Goal: Task Accomplishment & Management: Manage account settings

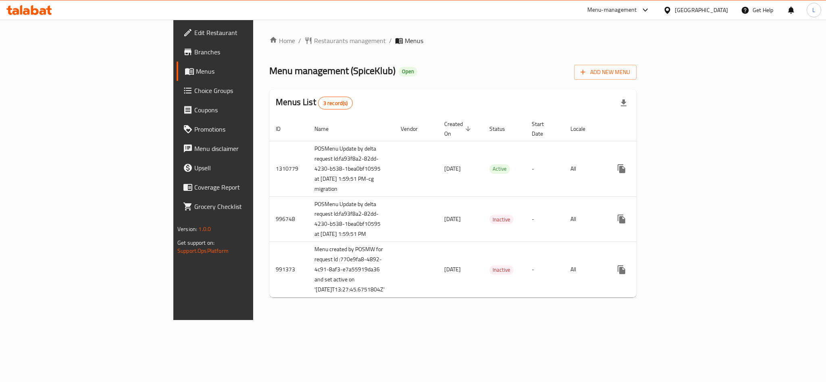
click at [194, 92] on span "Choice Groups" at bounding box center [249, 91] width 110 height 10
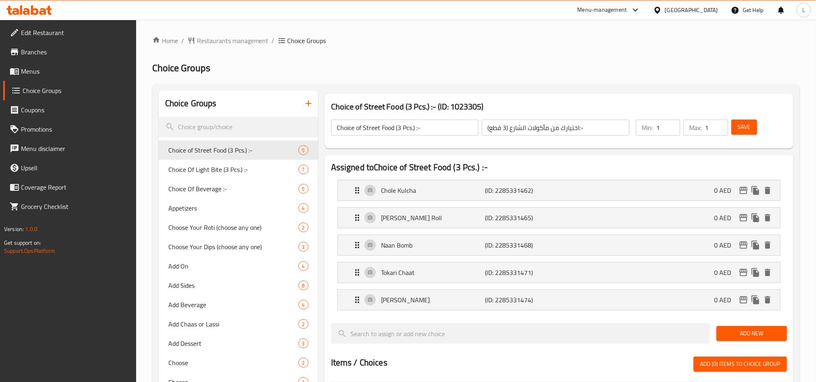
click at [31, 71] on span "Menus" at bounding box center [75, 71] width 109 height 10
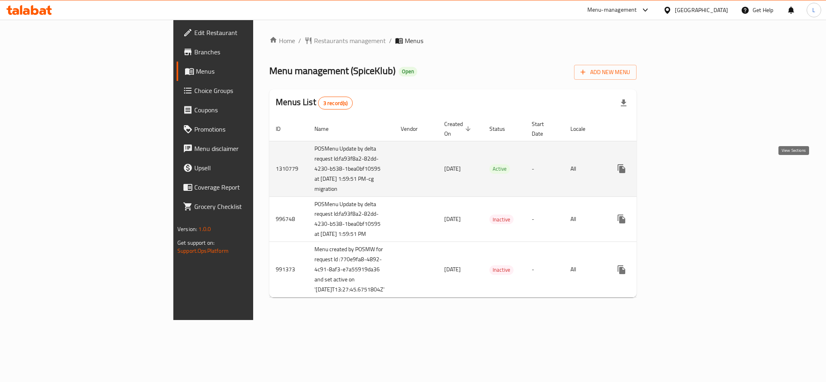
click at [683, 172] on icon "enhanced table" at bounding box center [679, 168] width 7 height 7
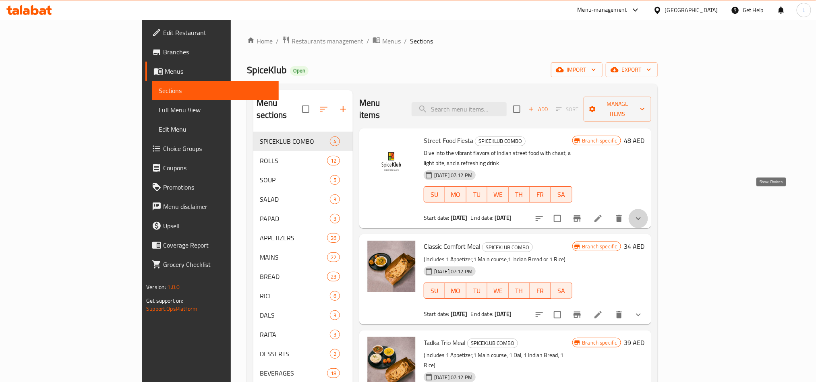
click at [643, 214] on icon "show more" at bounding box center [639, 219] width 10 height 10
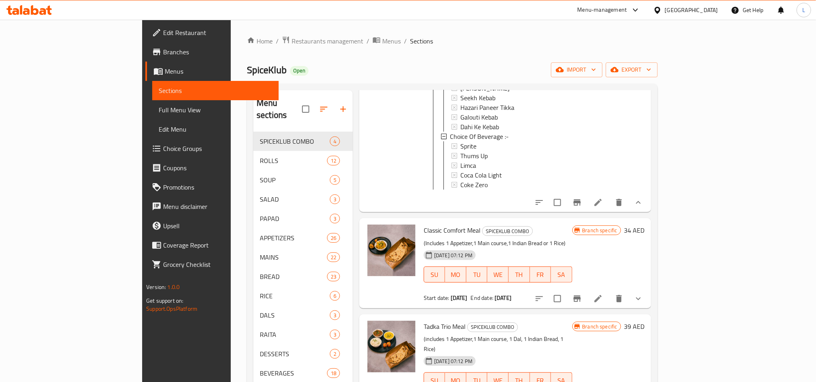
scroll to position [256, 0]
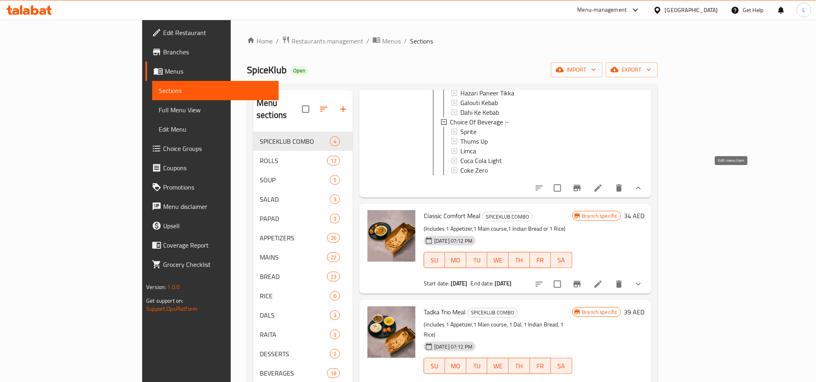
click at [603, 183] on icon at bounding box center [598, 188] width 10 height 10
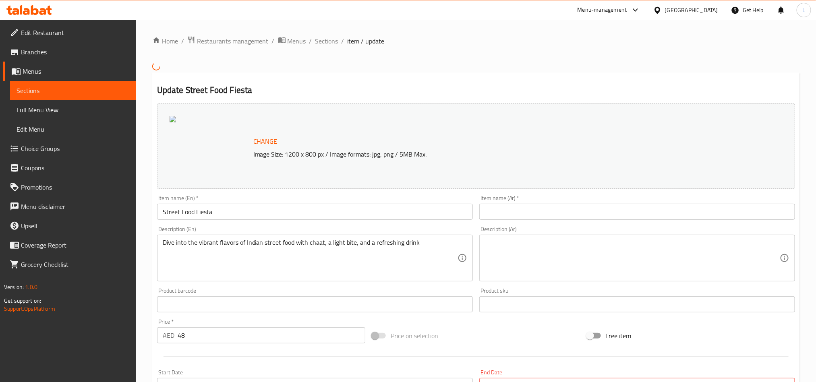
scroll to position [283, 0]
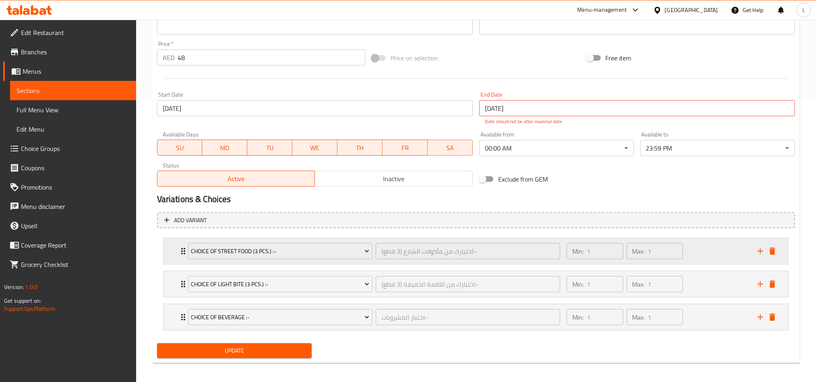
click at [695, 248] on div "Min: 1 ​ Max: 1 ​" at bounding box center [657, 252] width 191 height 26
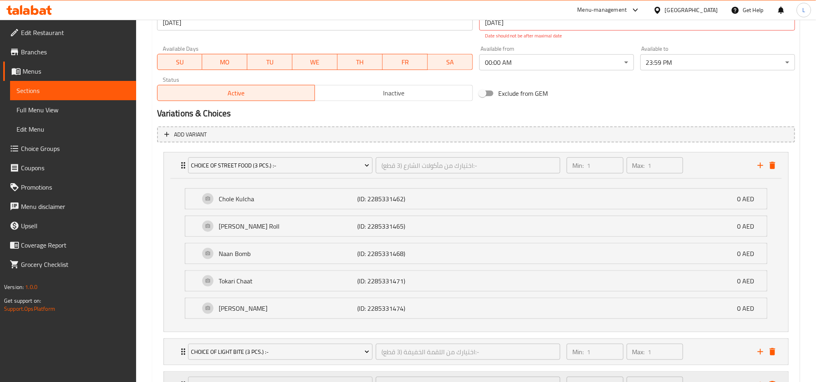
scroll to position [444, 0]
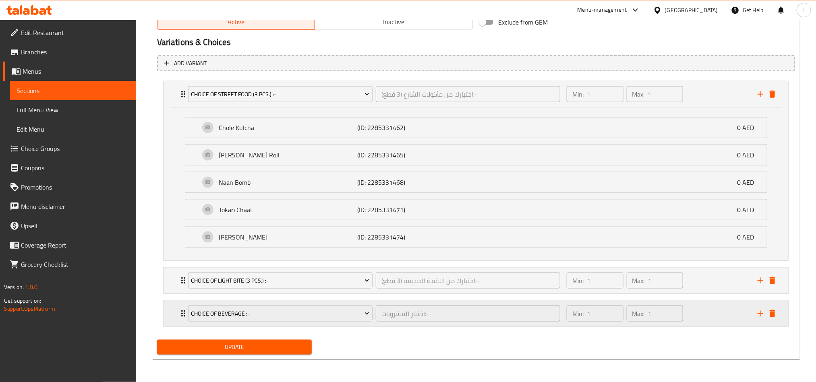
click at [699, 308] on div "Min: 1 ​ Max: 1 ​" at bounding box center [657, 314] width 191 height 26
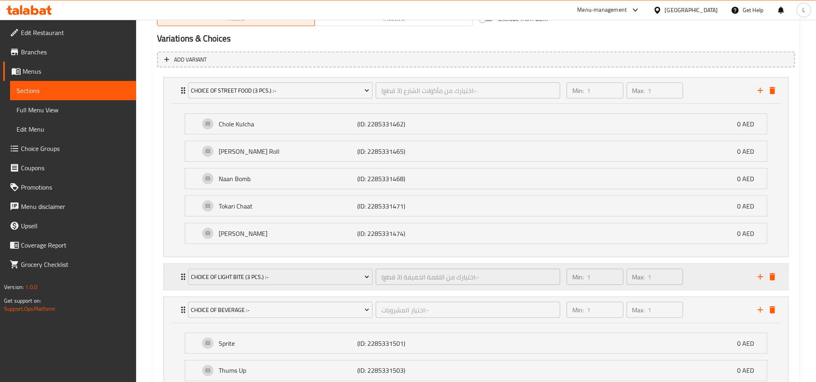
click at [706, 278] on div "Min: 1 ​ Max: 1 ​" at bounding box center [657, 277] width 191 height 26
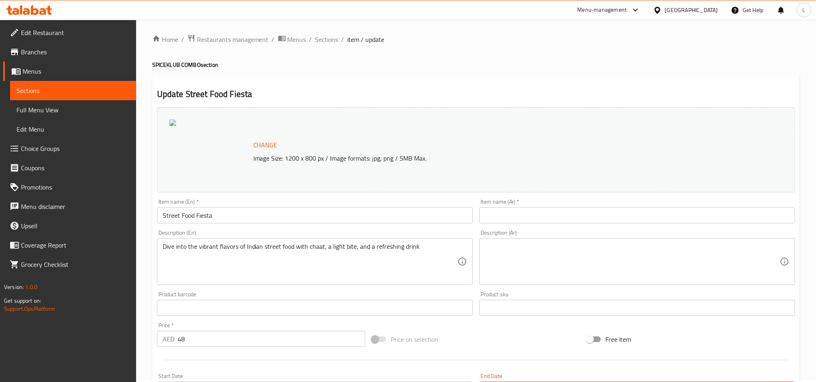
scroll to position [0, 0]
click at [334, 44] on span "Sections" at bounding box center [326, 41] width 23 height 10
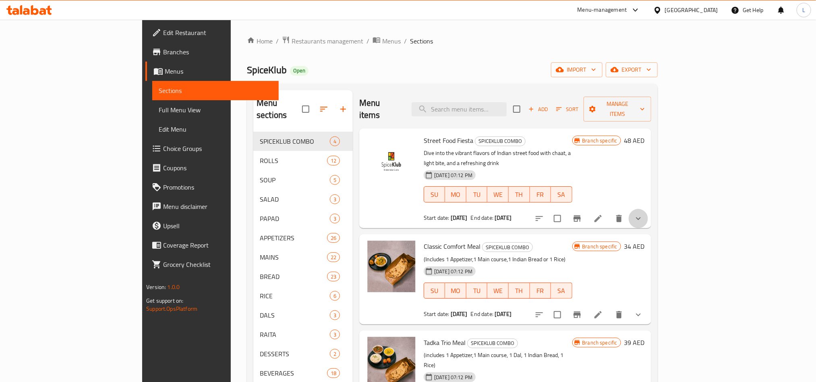
click at [648, 209] on button "show more" at bounding box center [638, 218] width 19 height 19
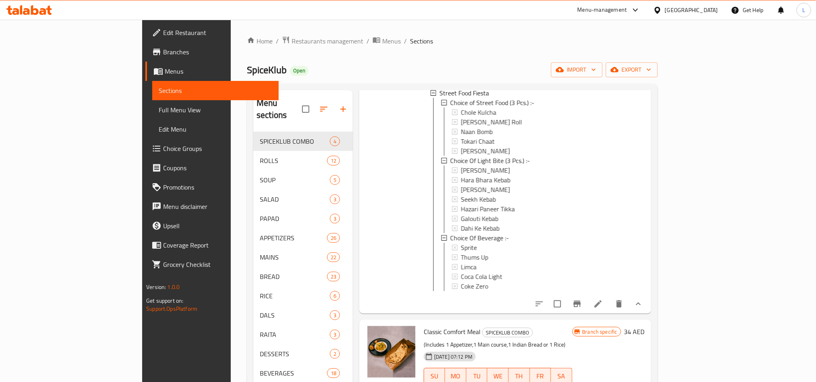
scroll to position [181, 0]
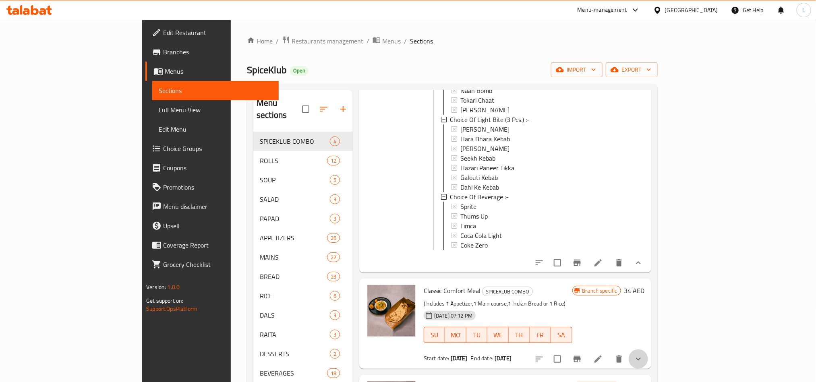
click at [648, 353] on button "show more" at bounding box center [638, 359] width 19 height 19
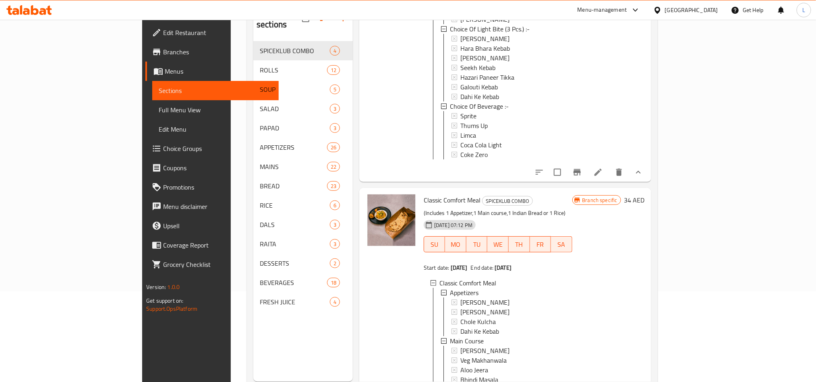
click at [163, 31] on span "Edit Restaurant" at bounding box center [217, 33] width 109 height 10
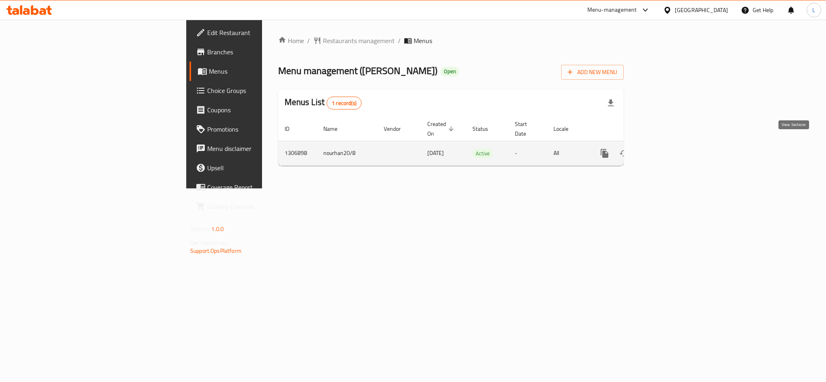
click at [667, 149] on icon "enhanced table" at bounding box center [663, 154] width 10 height 10
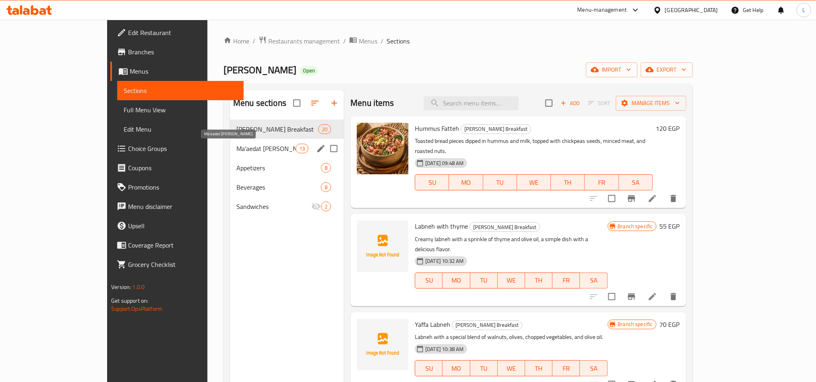
click at [237, 147] on span "Ma'aedat Yafa" at bounding box center [266, 149] width 59 height 10
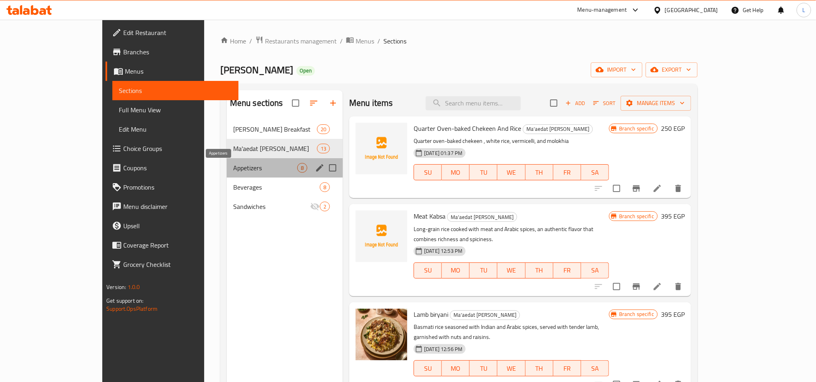
click at [233, 170] on span "Appetizers" at bounding box center [265, 168] width 64 height 10
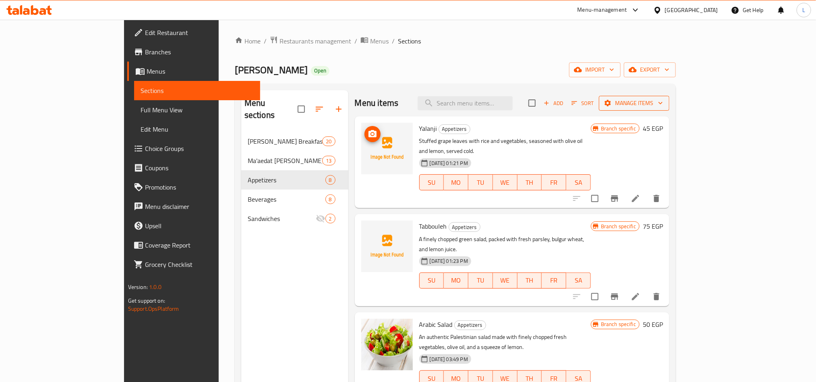
click at [663, 103] on span "Manage items" at bounding box center [635, 103] width 58 height 10
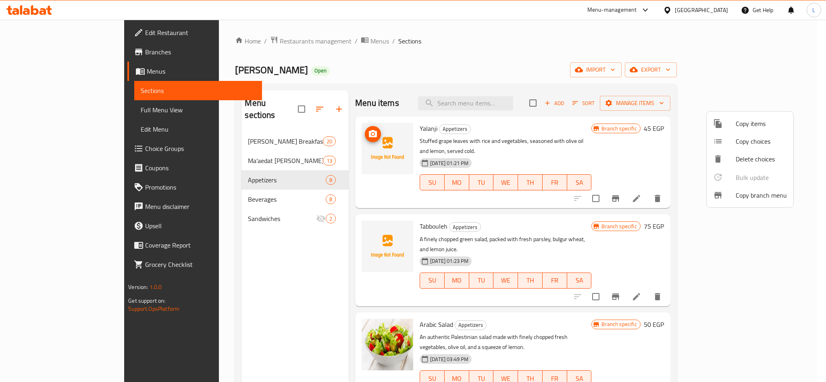
click at [636, 58] on div at bounding box center [413, 191] width 826 height 382
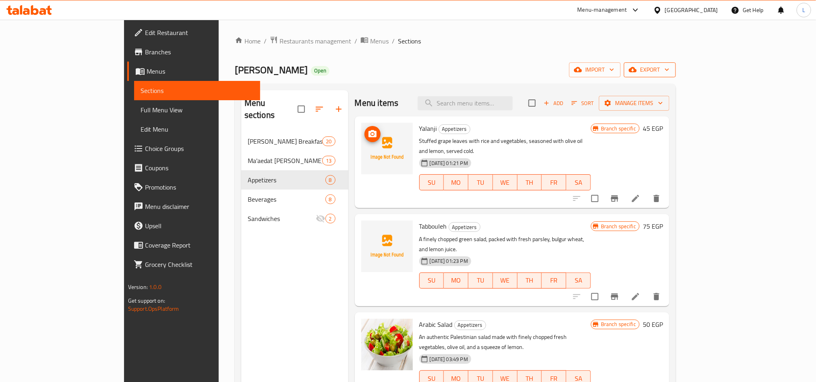
click at [670, 71] on span "export" at bounding box center [650, 70] width 39 height 10
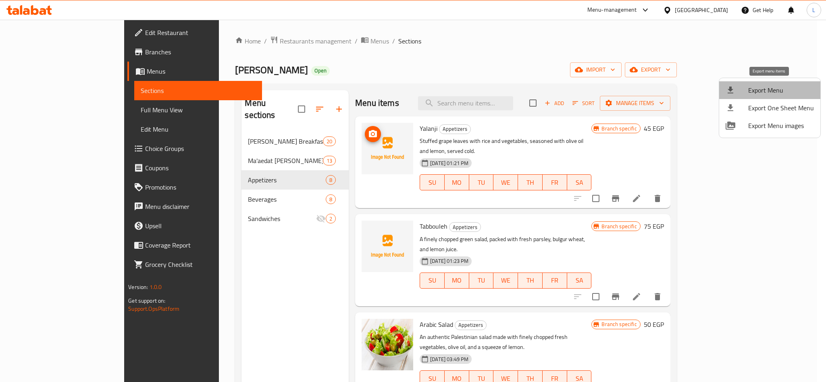
click at [799, 88] on span "Export Menu" at bounding box center [781, 90] width 66 height 10
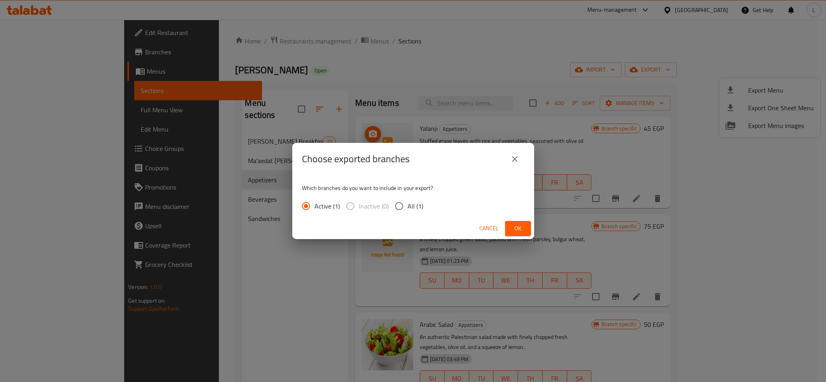
click at [514, 230] on span "Ok" at bounding box center [517, 229] width 13 height 10
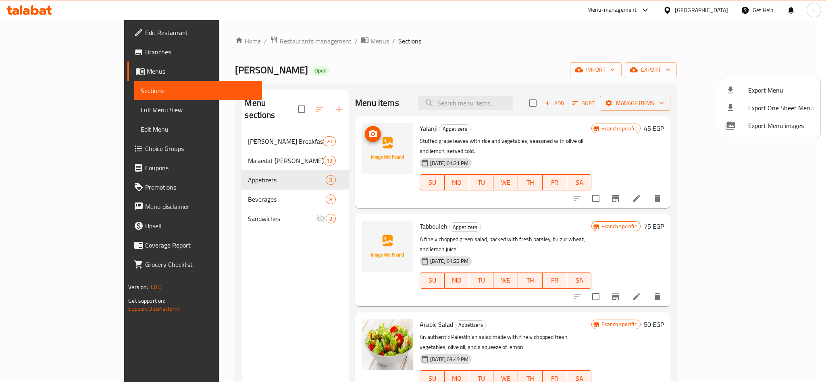
click at [243, 36] on div at bounding box center [413, 191] width 826 height 382
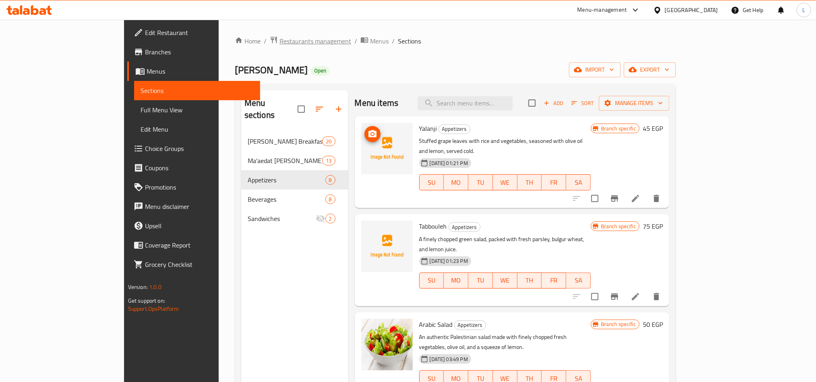
click at [280, 36] on span "Restaurants management" at bounding box center [316, 41] width 72 height 10
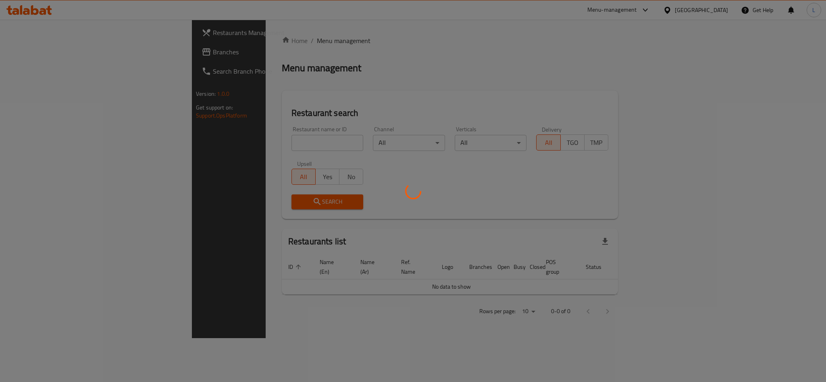
click at [204, 139] on div at bounding box center [413, 191] width 826 height 382
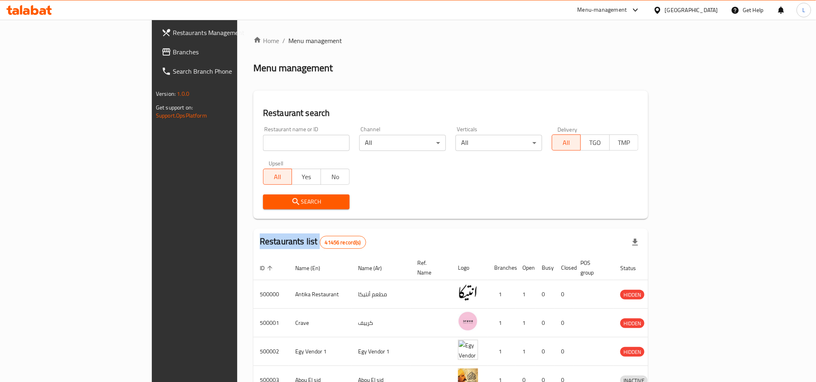
click at [253, 139] on div "Home / Menu management Menu management Restaurant search Restaurant name or ID …" at bounding box center [450, 315] width 395 height 558
click at [263, 139] on input "search" at bounding box center [306, 143] width 87 height 16
paste input "637471"
type input "637471"
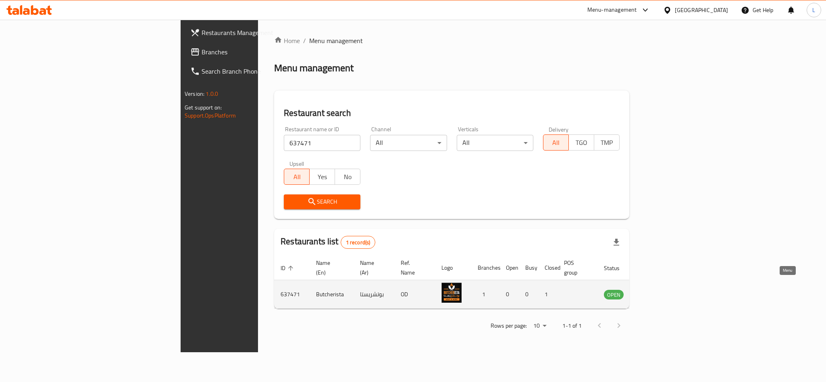
click at [655, 292] on icon "enhanced table" at bounding box center [650, 295] width 9 height 7
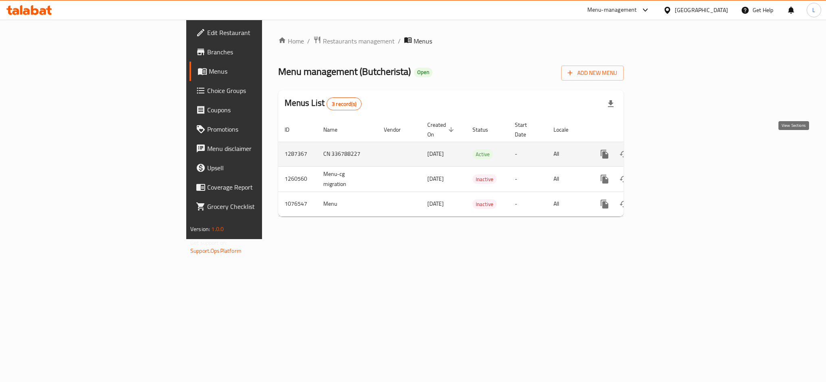
click at [667, 149] on icon "enhanced table" at bounding box center [663, 154] width 10 height 10
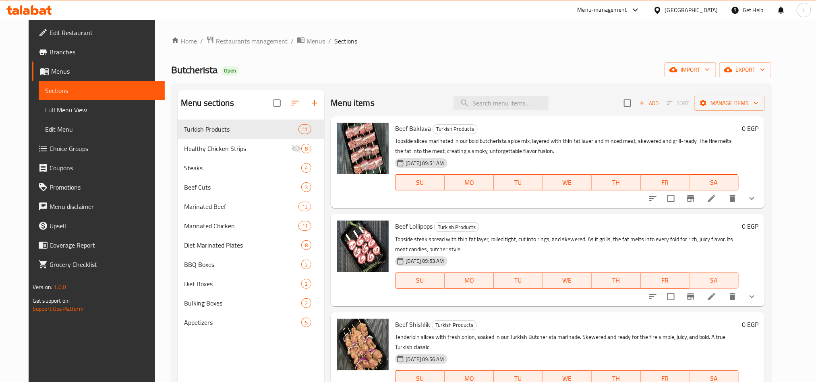
click at [239, 45] on span "Restaurants management" at bounding box center [252, 41] width 72 height 10
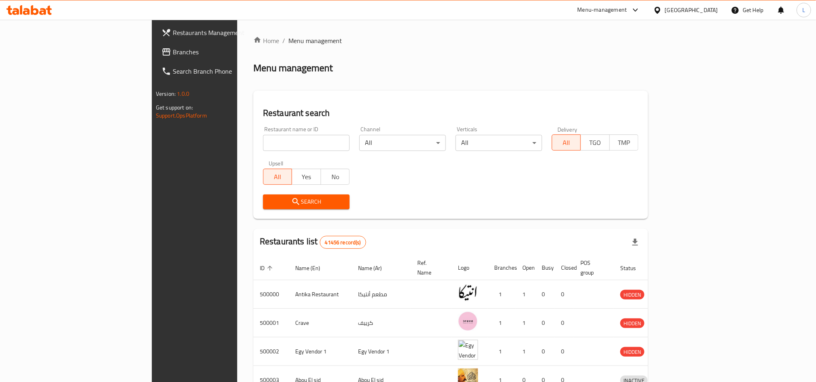
click at [711, 6] on div "Egypt" at bounding box center [691, 10] width 53 height 9
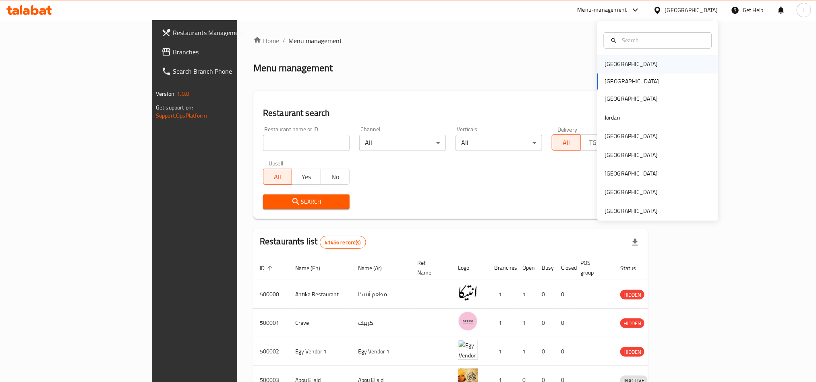
click at [606, 64] on div "Bahrain" at bounding box center [631, 64] width 53 height 9
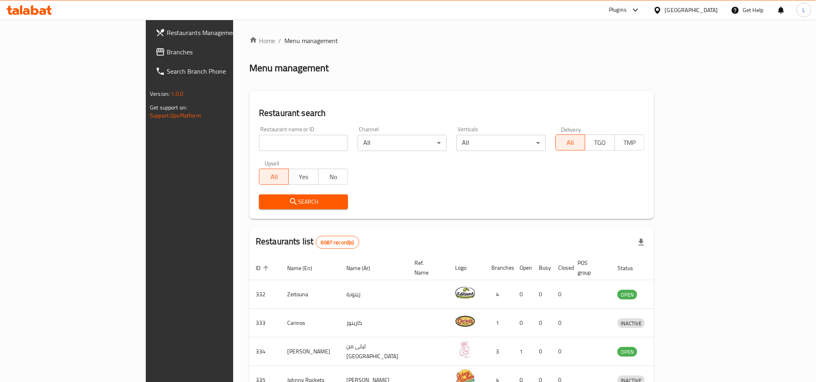
click at [156, 53] on icon at bounding box center [161, 52] width 10 height 10
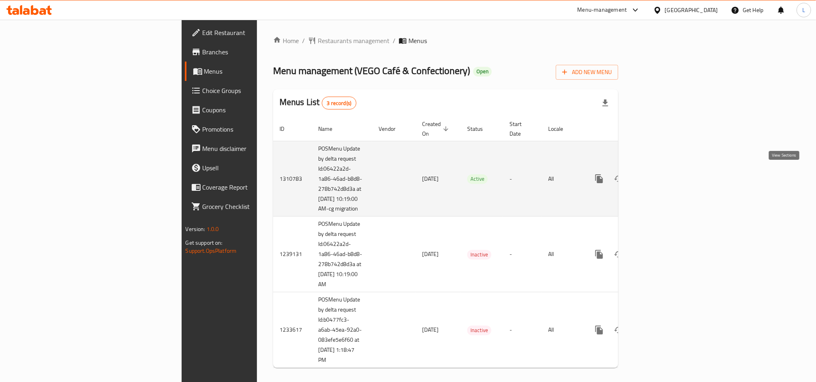
click at [662, 174] on icon "enhanced table" at bounding box center [658, 179] width 10 height 10
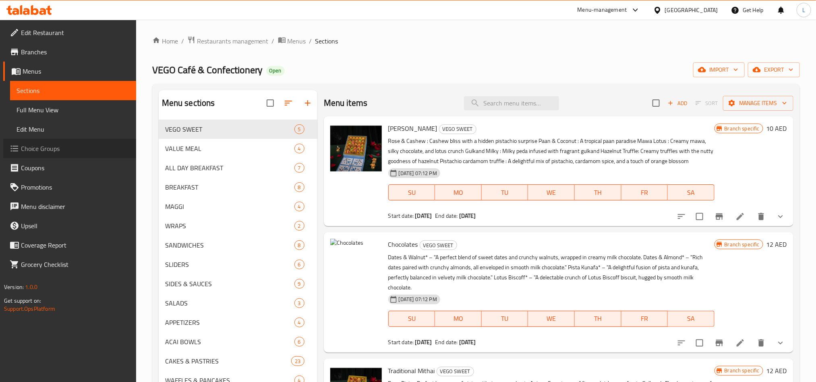
click at [41, 147] on span "Choice Groups" at bounding box center [75, 149] width 109 height 10
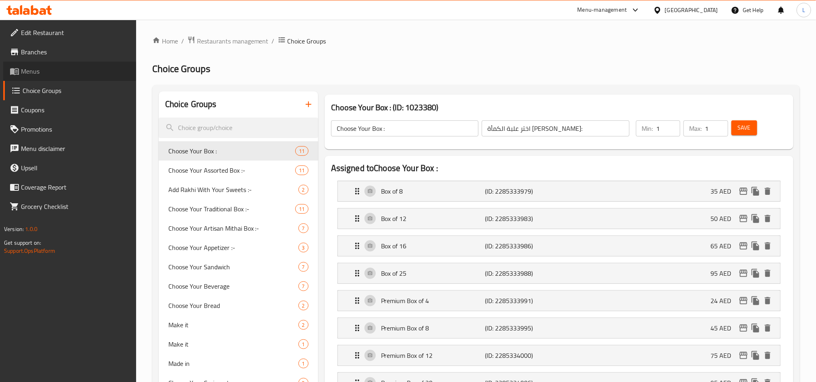
click at [29, 74] on span "Menus" at bounding box center [75, 71] width 109 height 10
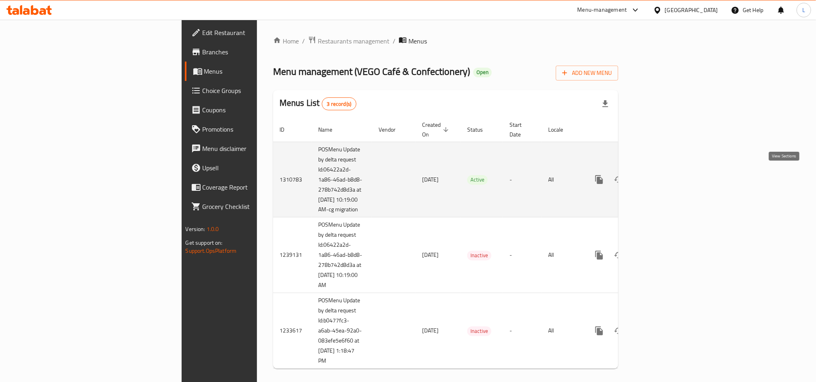
click at [662, 178] on icon "enhanced table" at bounding box center [658, 180] width 10 height 10
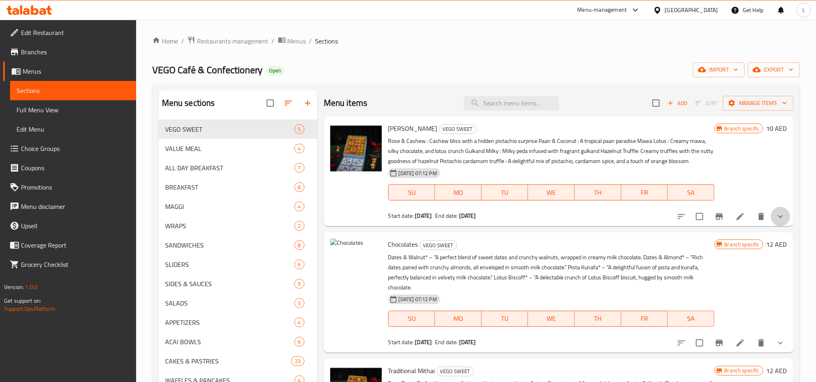
click at [777, 213] on button "show more" at bounding box center [780, 216] width 19 height 19
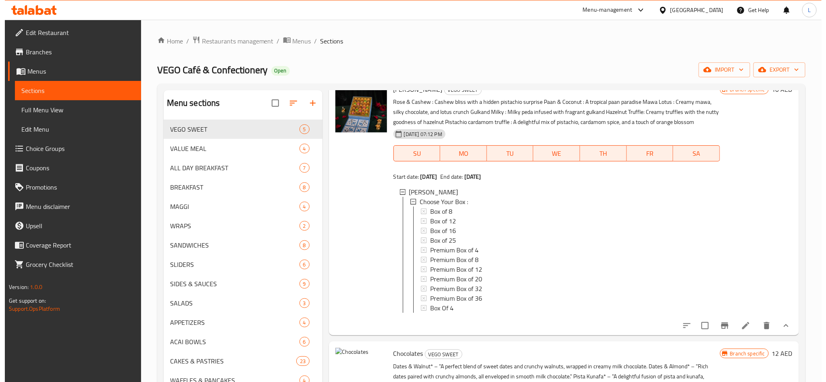
scroll to position [60, 0]
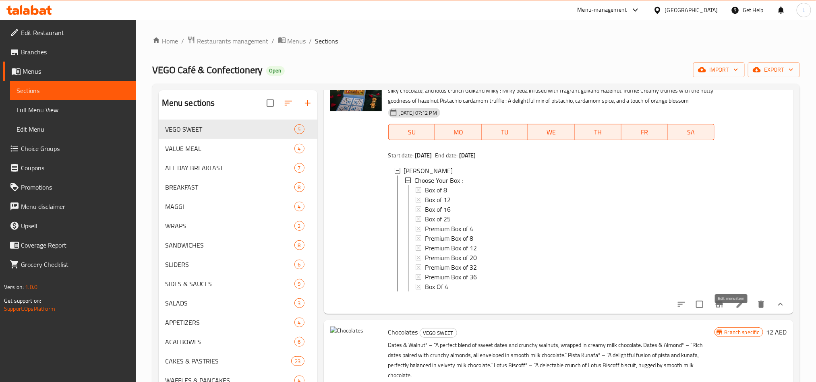
click at [736, 309] on icon at bounding box center [741, 305] width 10 height 10
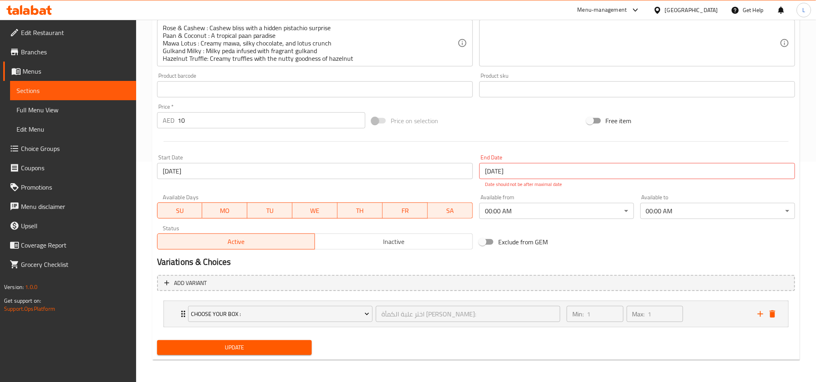
scroll to position [221, 0]
click at [709, 317] on div "Min: 1 ​ Max: 1 ​" at bounding box center [657, 314] width 191 height 26
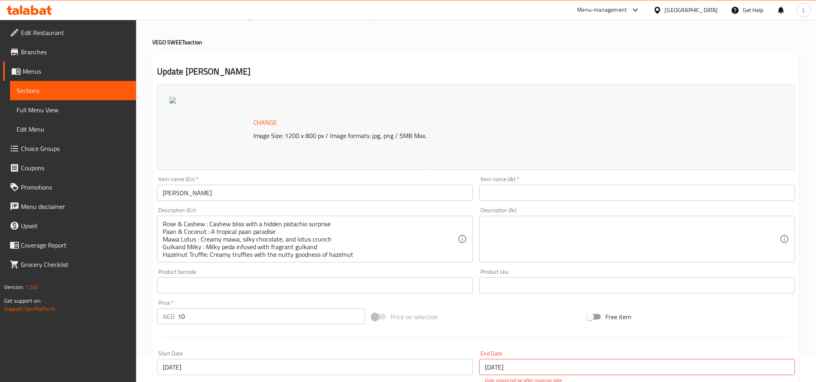
scroll to position [0, 0]
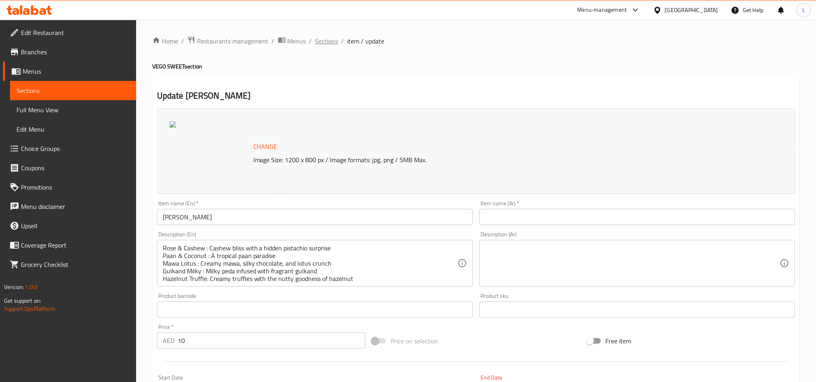
click at [330, 36] on span "Sections" at bounding box center [326, 41] width 23 height 10
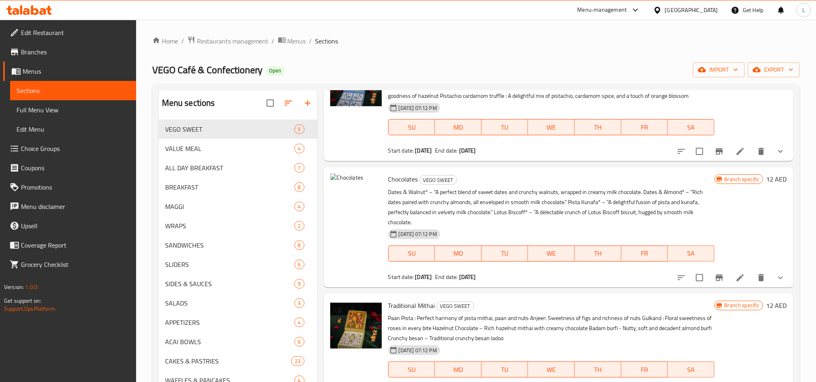
scroll to position [115, 0]
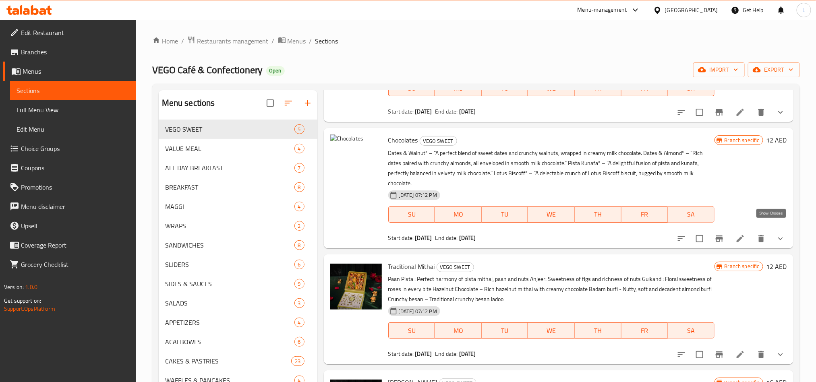
click at [776, 234] on icon "show more" at bounding box center [781, 239] width 10 height 10
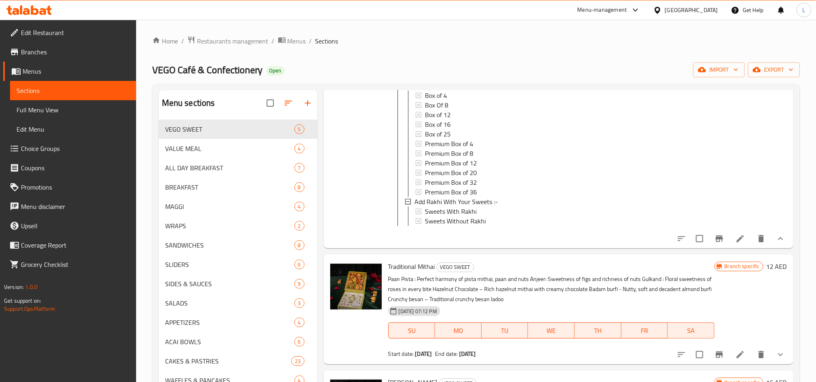
scroll to position [296, 0]
click at [736, 234] on icon at bounding box center [741, 239] width 10 height 10
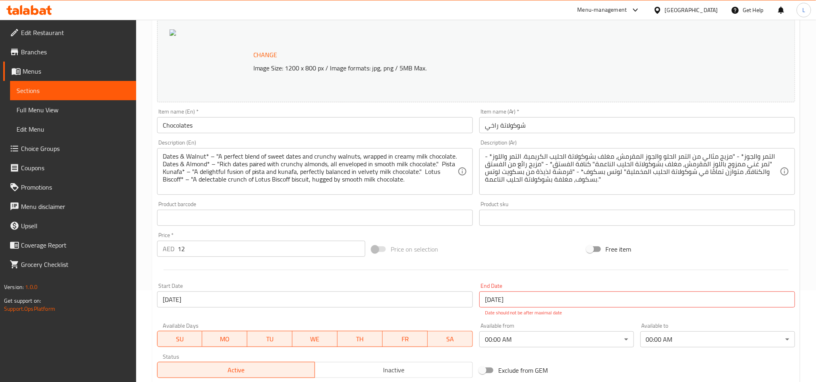
scroll to position [255, 0]
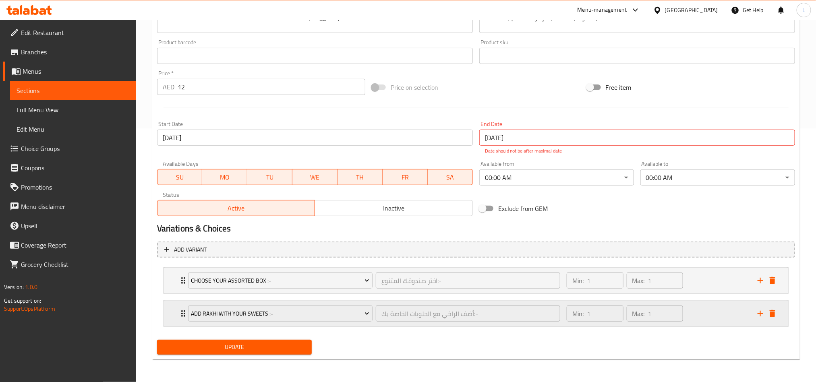
drag, startPoint x: 723, startPoint y: 317, endPoint x: 723, endPoint y: 312, distance: 4.4
click at [723, 317] on div "Min: 1 ​ Max: 1 ​" at bounding box center [657, 314] width 191 height 26
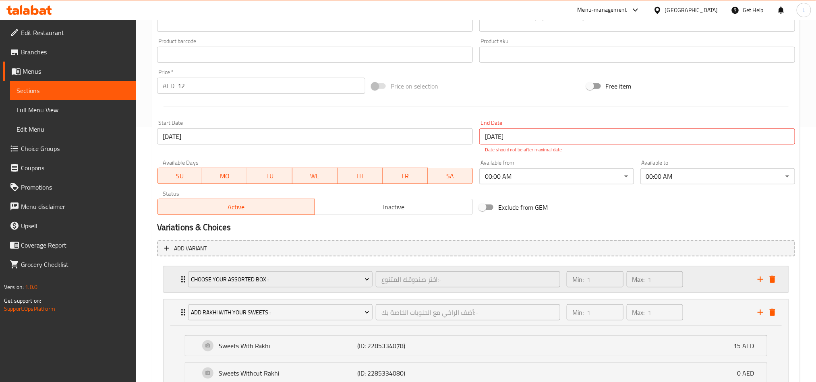
click at [720, 282] on div "Min: 1 ​ Max: 1 ​" at bounding box center [657, 280] width 191 height 26
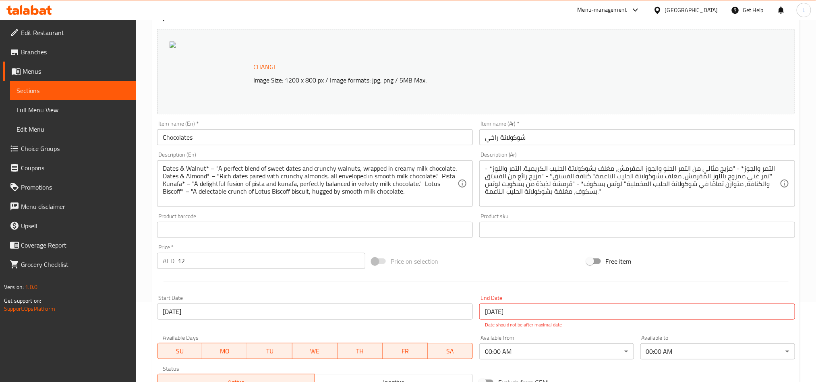
scroll to position [0, 0]
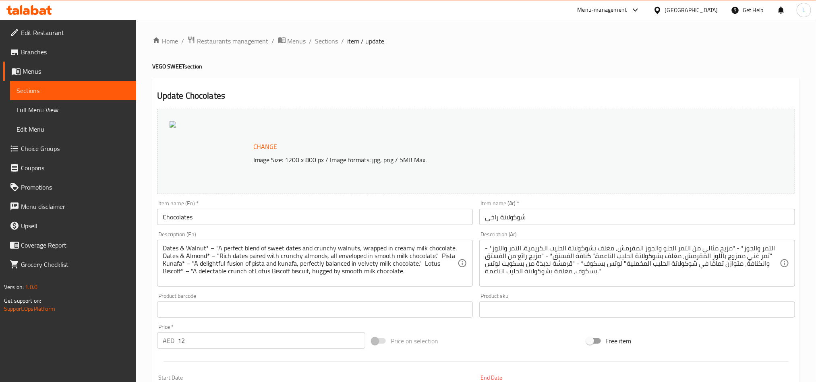
click at [218, 38] on span "Restaurants management" at bounding box center [233, 41] width 72 height 10
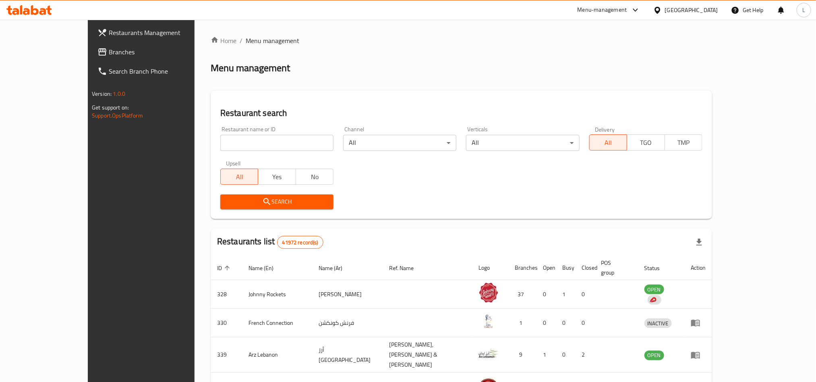
click at [226, 142] on input "search" at bounding box center [276, 143] width 113 height 16
paste input "10373"
type input "10373"
drag, startPoint x: 215, startPoint y: 205, endPoint x: 99, endPoint y: 40, distance: 201.2
click at [227, 205] on span "Search" at bounding box center [277, 202] width 100 height 10
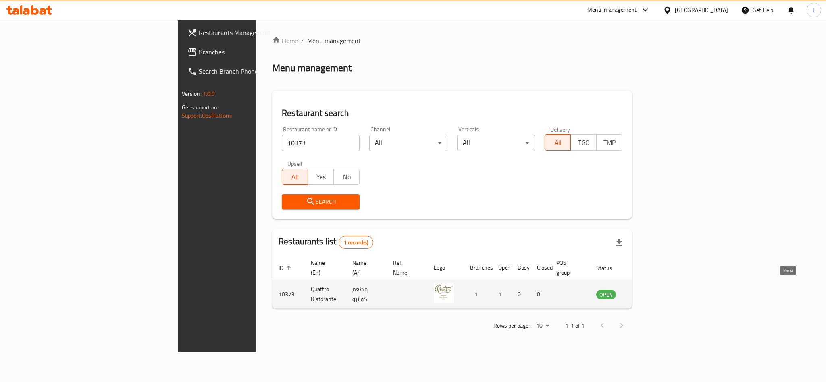
click at [648, 290] on icon "enhanced table" at bounding box center [643, 295] width 10 height 10
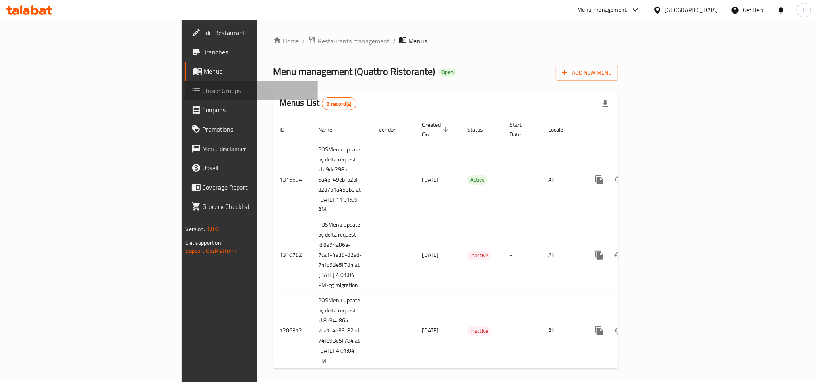
click at [203, 89] on span "Choice Groups" at bounding box center [257, 91] width 109 height 10
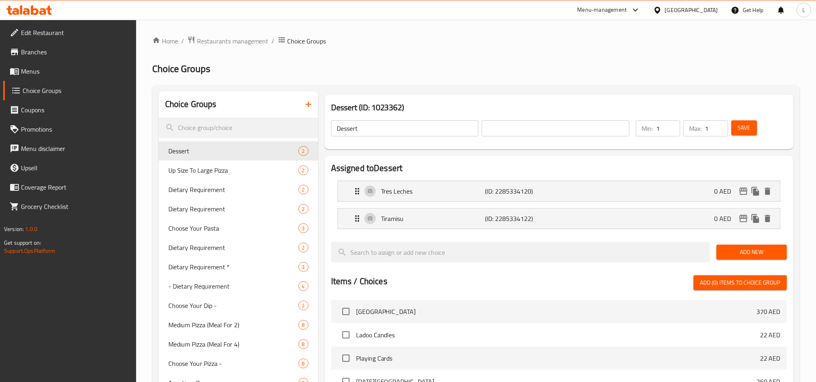
click at [49, 69] on span "Menus" at bounding box center [75, 71] width 109 height 10
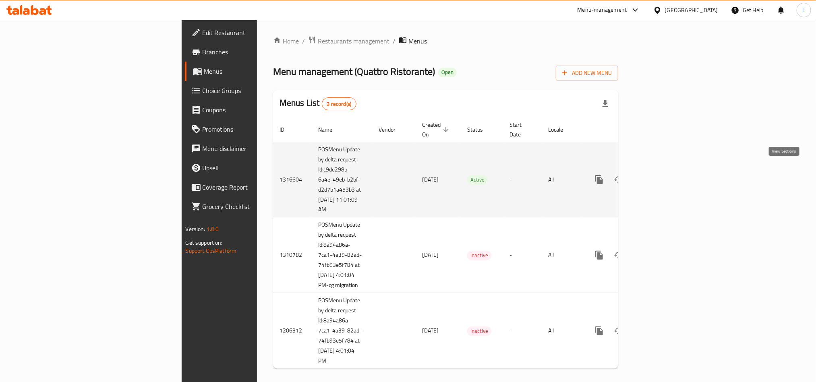
click at [667, 178] on link "enhanced table" at bounding box center [657, 179] width 19 height 19
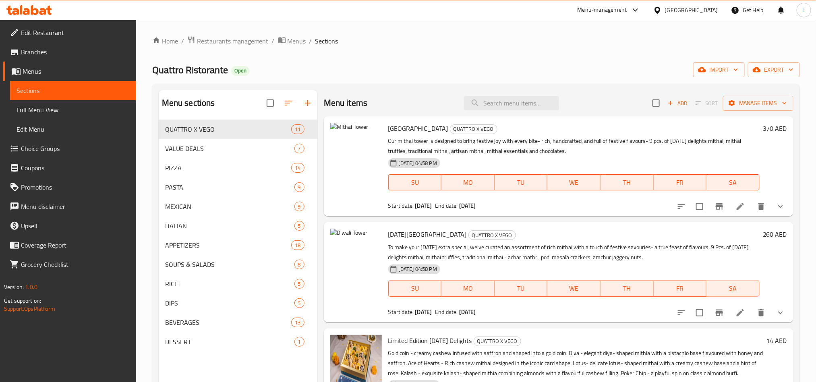
click at [776, 213] on button "show more" at bounding box center [780, 206] width 19 height 19
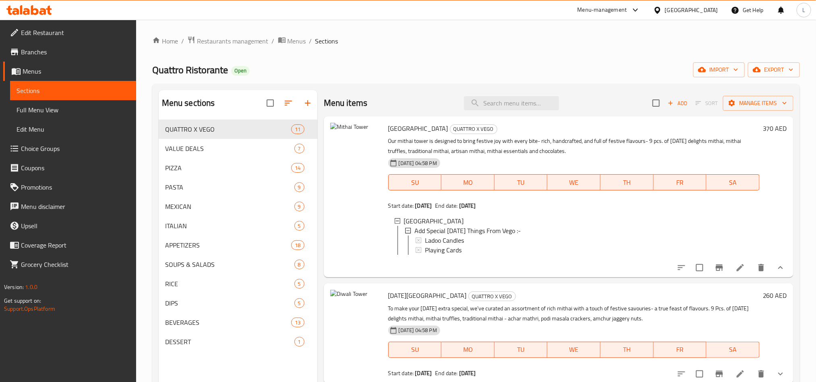
click at [736, 273] on icon at bounding box center [741, 268] width 10 height 10
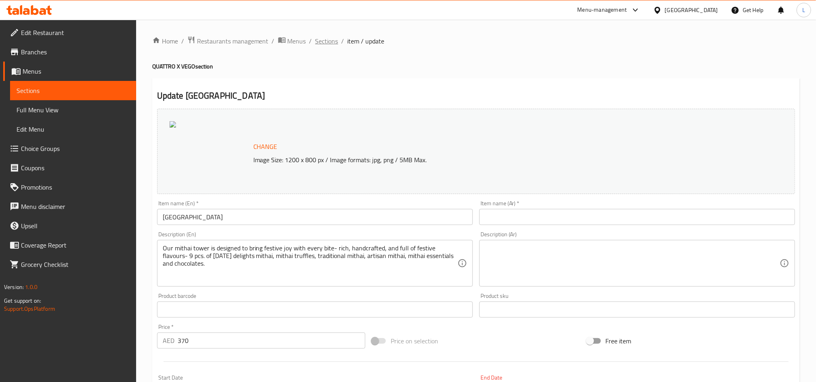
click at [333, 41] on span "Sections" at bounding box center [326, 41] width 23 height 10
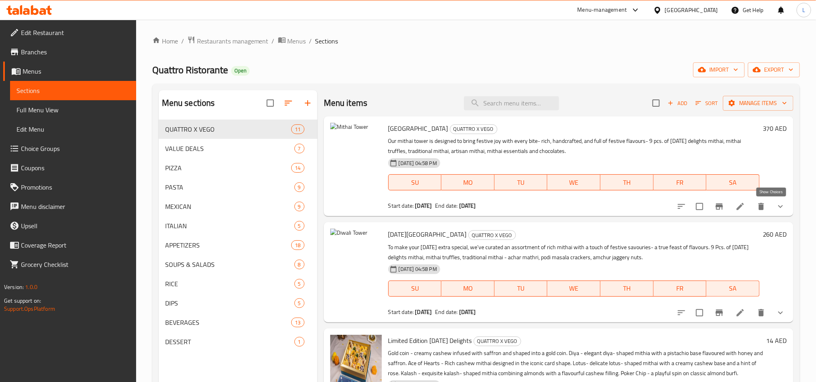
click at [776, 203] on icon "show more" at bounding box center [781, 207] width 10 height 10
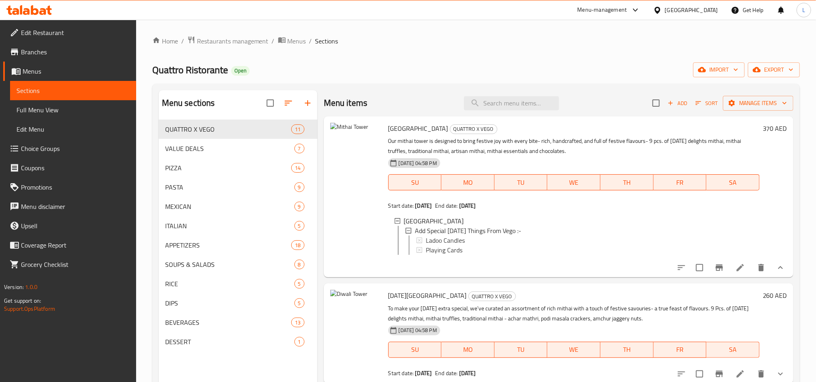
scroll to position [1, 0]
click at [737, 272] on icon at bounding box center [740, 267] width 7 height 7
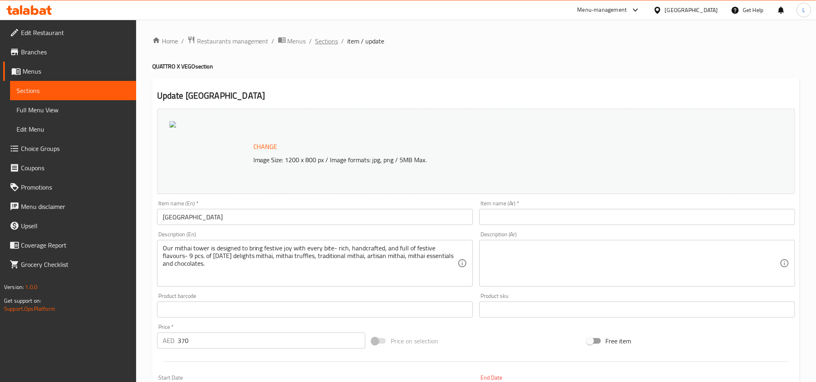
click at [329, 44] on span "Sections" at bounding box center [326, 41] width 23 height 10
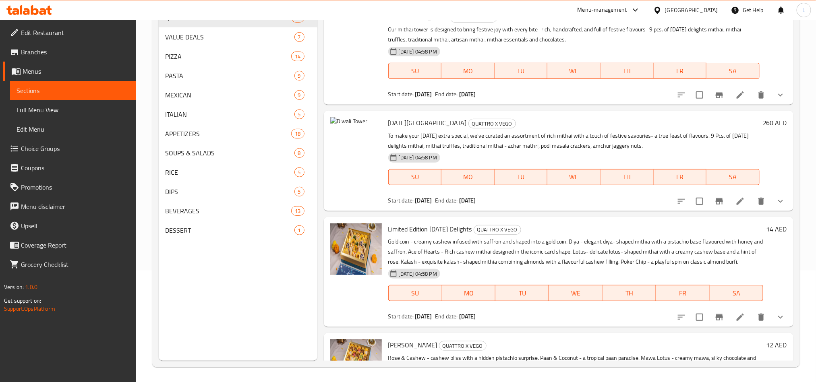
scroll to position [113, 0]
click at [736, 201] on icon at bounding box center [741, 200] width 10 height 10
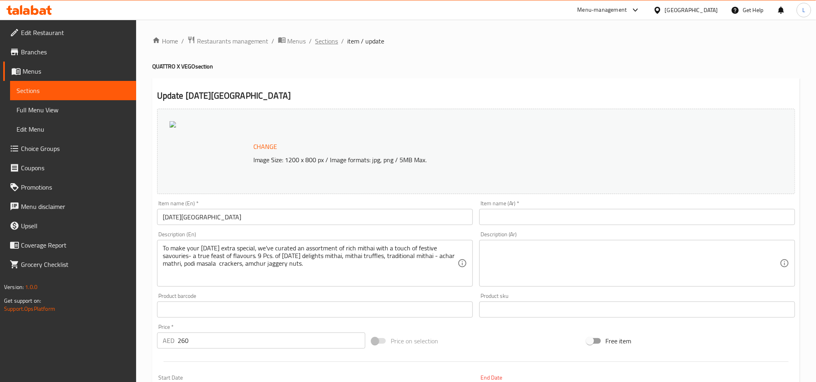
click at [330, 44] on span "Sections" at bounding box center [326, 41] width 23 height 10
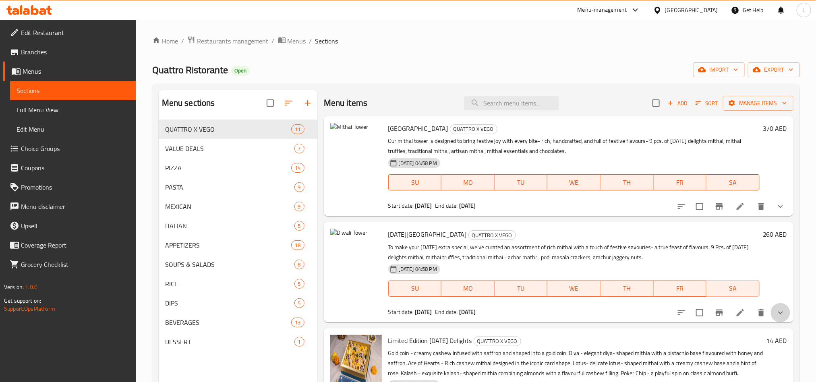
click at [780, 309] on button "show more" at bounding box center [780, 312] width 19 height 19
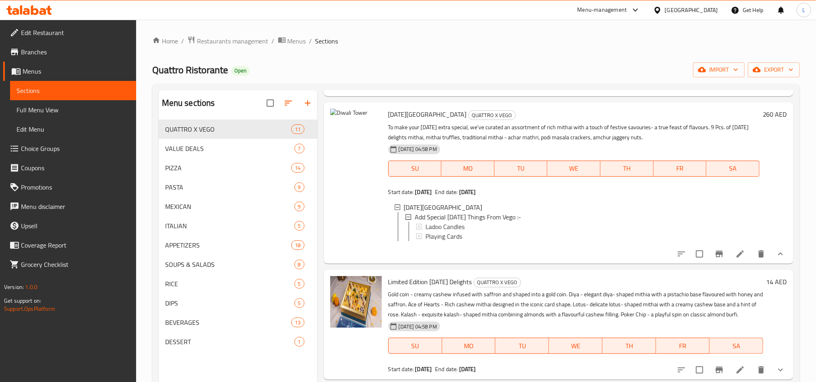
scroll to position [121, 0]
drag, startPoint x: 253, startPoint y: 38, endPoint x: 216, endPoint y: 8, distance: 47.6
click at [253, 38] on span "Restaurants management" at bounding box center [233, 41] width 72 height 10
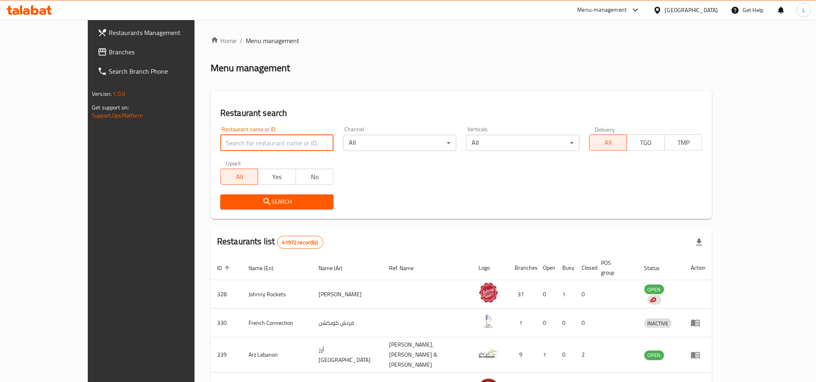
click at [220, 136] on input "search" at bounding box center [276, 143] width 113 height 16
paste input "653734"
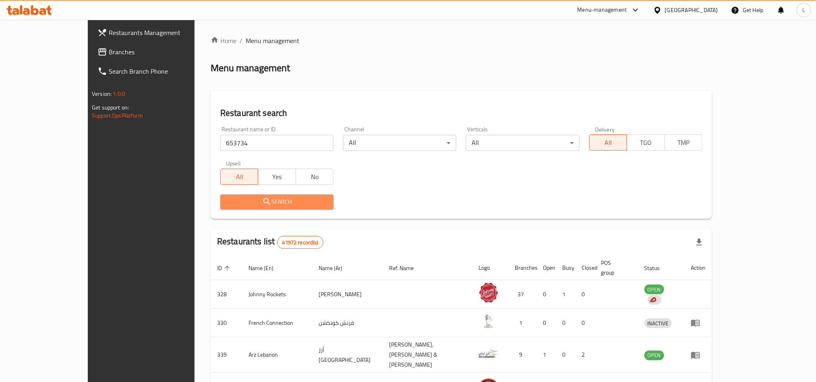
click at [227, 201] on span "Search" at bounding box center [277, 202] width 100 height 10
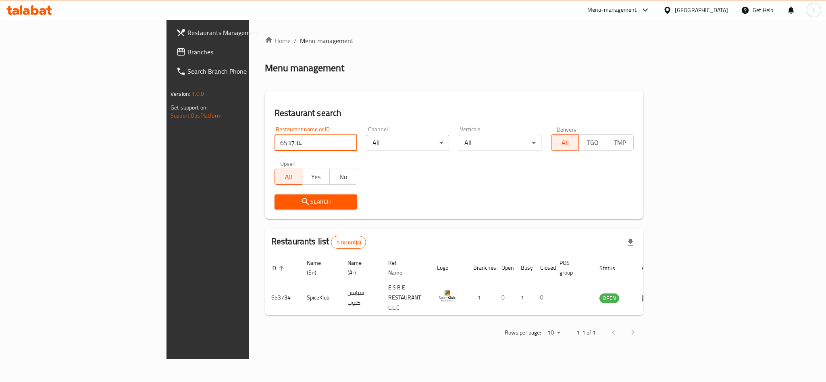
drag, startPoint x: 210, startPoint y: 141, endPoint x: 114, endPoint y: 143, distance: 96.7
click at [166, 143] on div "Restaurants Management Branches Search Branch Phone Version: 1.0.0 Get support …" at bounding box center [412, 190] width 493 height 340
paste input "3"
type input "653733"
click at [281, 204] on span "Search" at bounding box center [316, 202] width 70 height 10
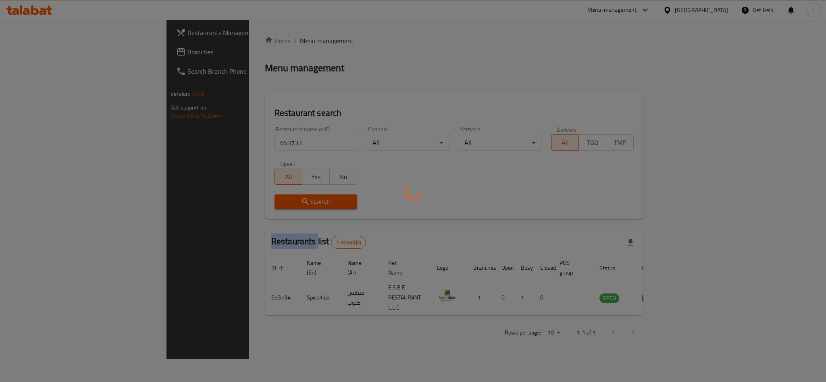
click at [251, 204] on div at bounding box center [413, 191] width 826 height 382
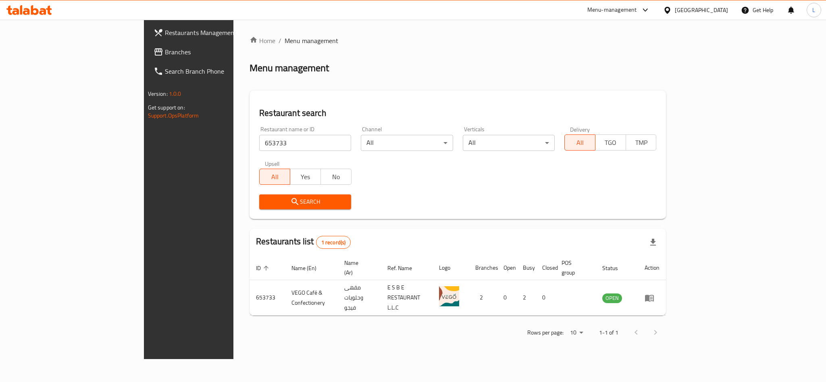
click at [290, 329] on div "Home / Menu management Menu management Restaurant search Restaurant name or ID …" at bounding box center [457, 190] width 448 height 340
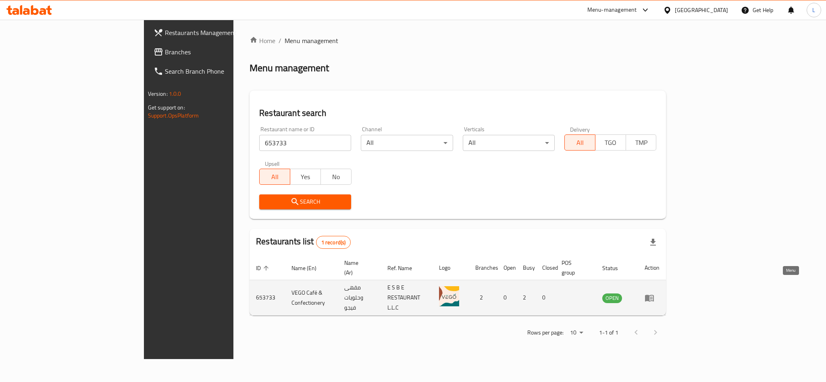
click at [654, 295] on icon "enhanced table" at bounding box center [649, 298] width 9 height 7
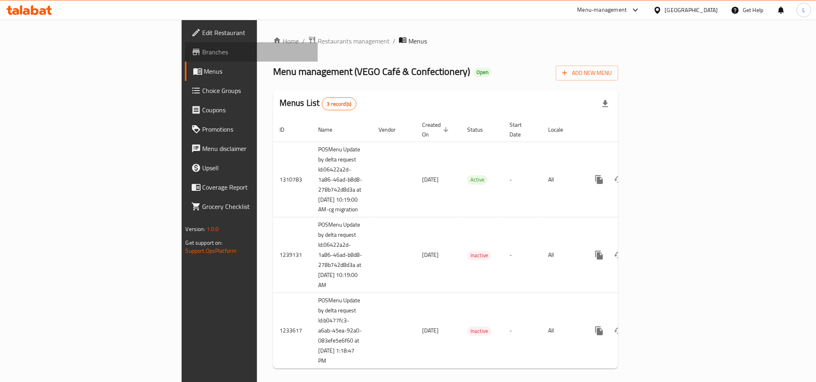
click at [203, 48] on span "Branches" at bounding box center [257, 52] width 109 height 10
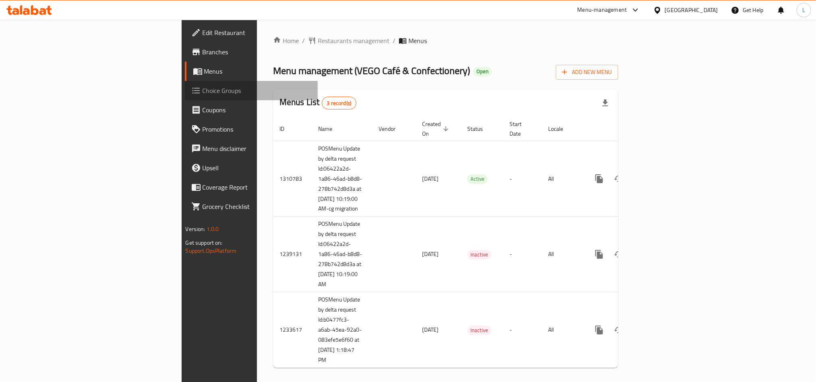
click at [203, 92] on span "Choice Groups" at bounding box center [257, 91] width 109 height 10
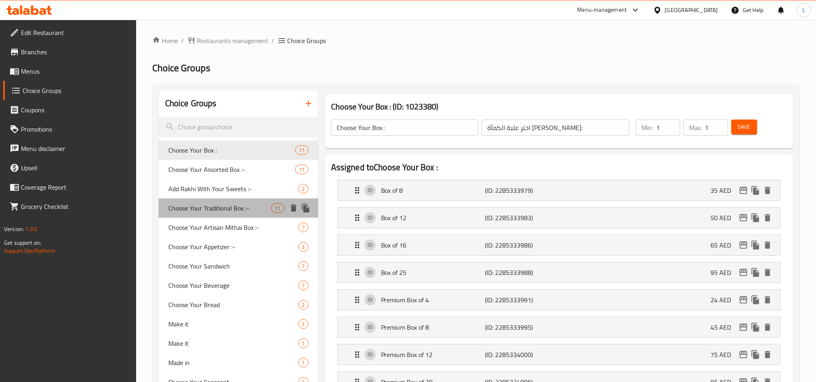
click at [210, 203] on span "Choose Your Traditional Box :-" at bounding box center [219, 208] width 103 height 10
type input "Choose Your Traditional Box :-"
type input "اختر صندوق ديوالي التقليدي الخاص بك: -"
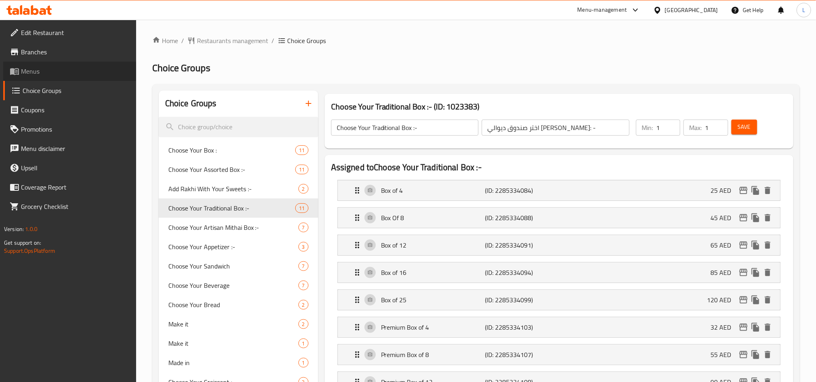
click at [39, 75] on span "Menus" at bounding box center [75, 71] width 109 height 10
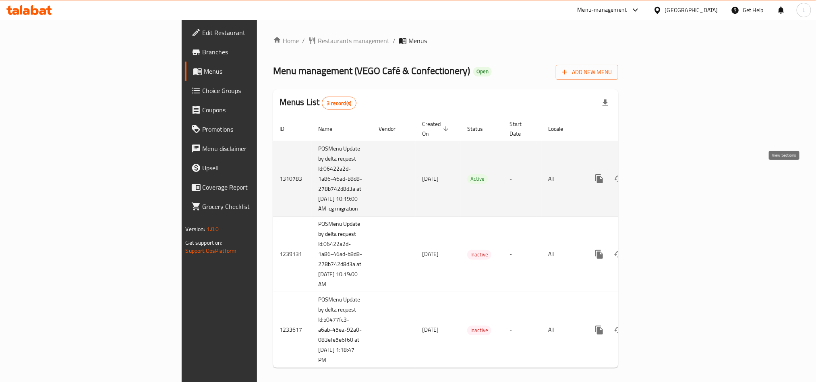
click at [661, 175] on icon "enhanced table" at bounding box center [657, 178] width 7 height 7
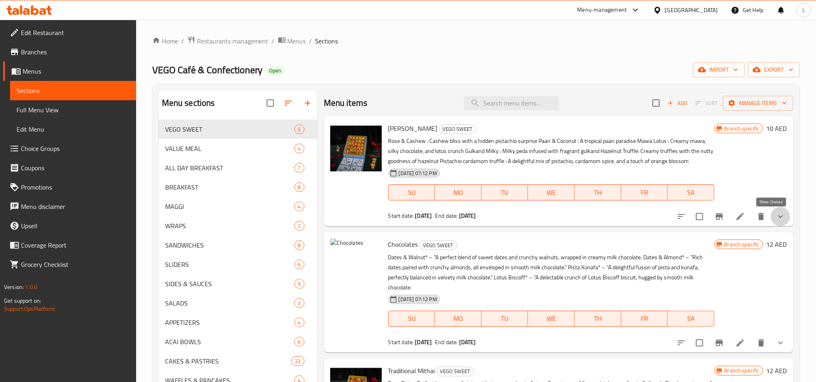
click at [776, 219] on icon "show more" at bounding box center [781, 217] width 10 height 10
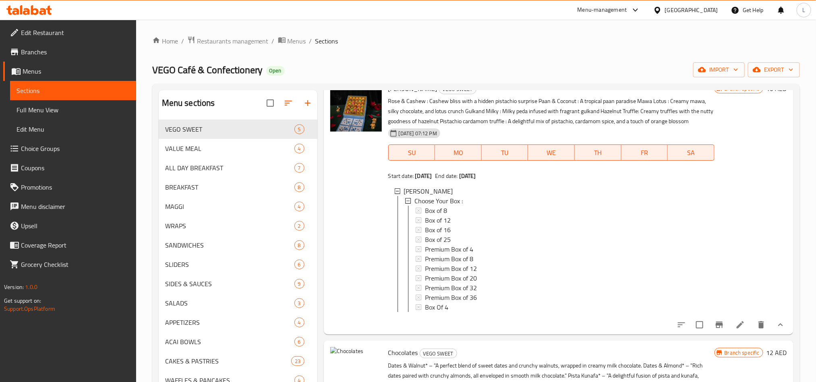
scroll to position [60, 0]
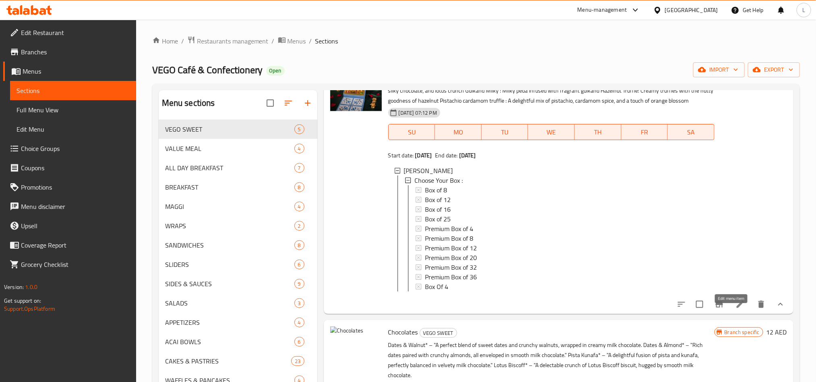
click at [737, 308] on icon at bounding box center [740, 304] width 7 height 7
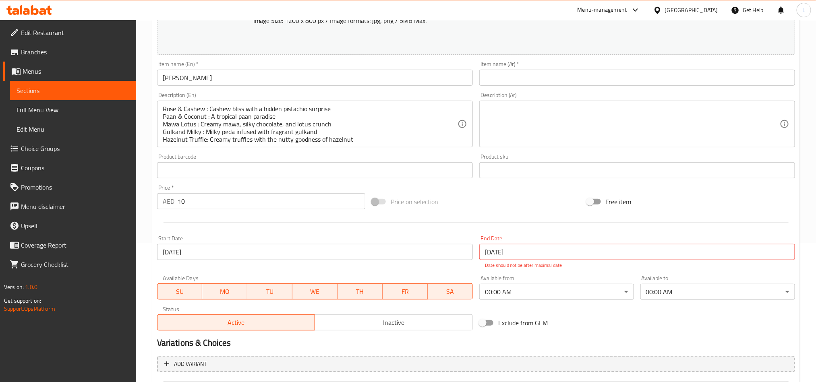
scroll to position [221, 0]
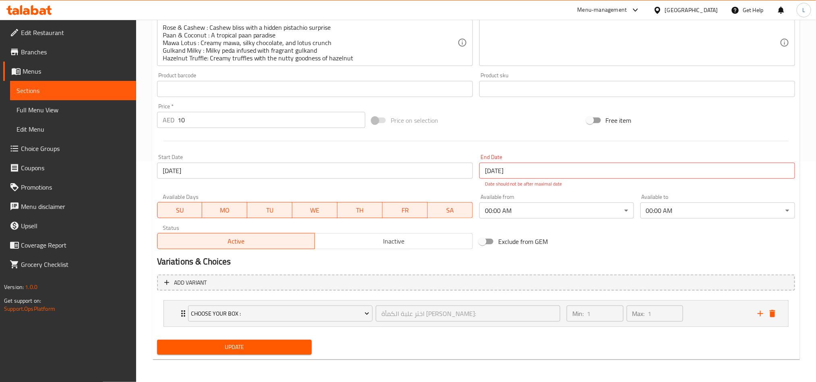
click at [712, 320] on div "Min: 1 ​ Max: 1 ​" at bounding box center [657, 314] width 191 height 26
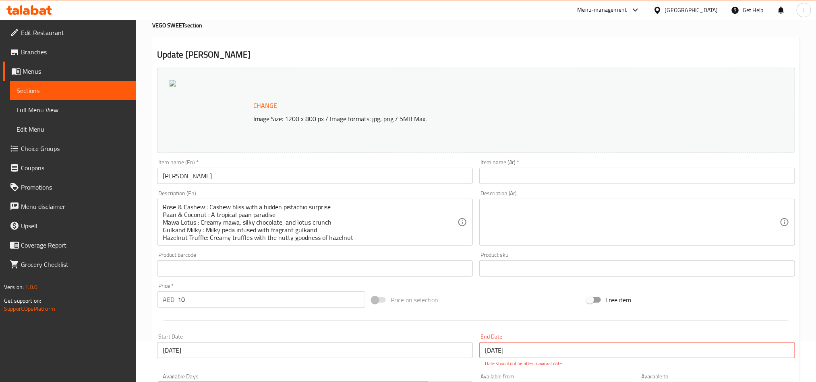
scroll to position [0, 0]
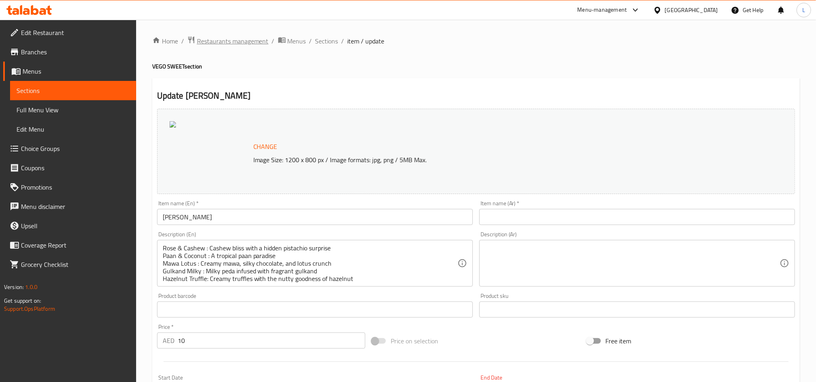
click at [230, 39] on span "Restaurants management" at bounding box center [233, 41] width 72 height 10
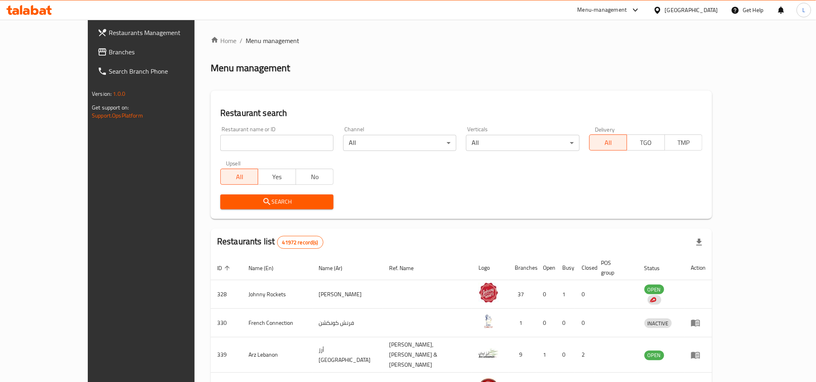
click at [220, 142] on input "search" at bounding box center [276, 143] width 113 height 16
paste input "10373"
type input "10373"
click at [227, 205] on span "Search" at bounding box center [277, 202] width 100 height 10
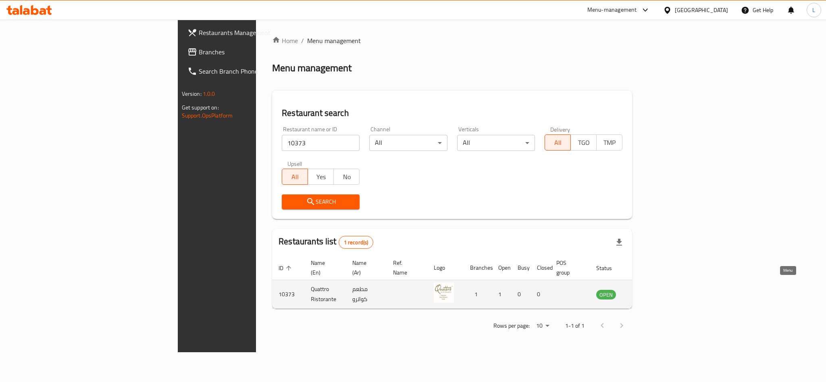
click at [647, 292] on icon "enhanced table" at bounding box center [643, 295] width 9 height 7
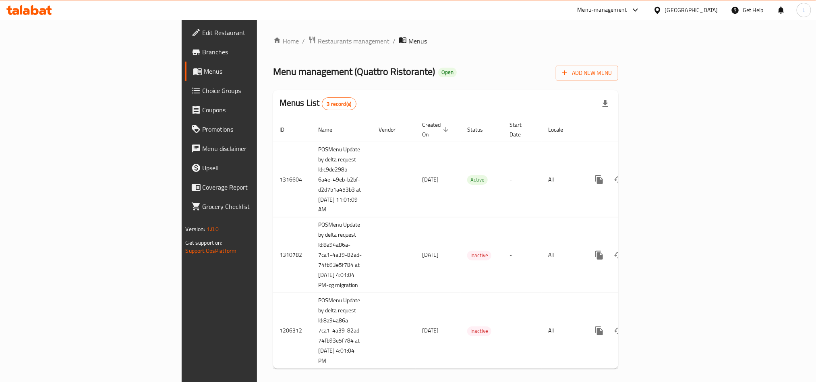
click at [203, 52] on span "Branches" at bounding box center [257, 52] width 109 height 10
click at [203, 87] on span "Choice Groups" at bounding box center [257, 91] width 109 height 10
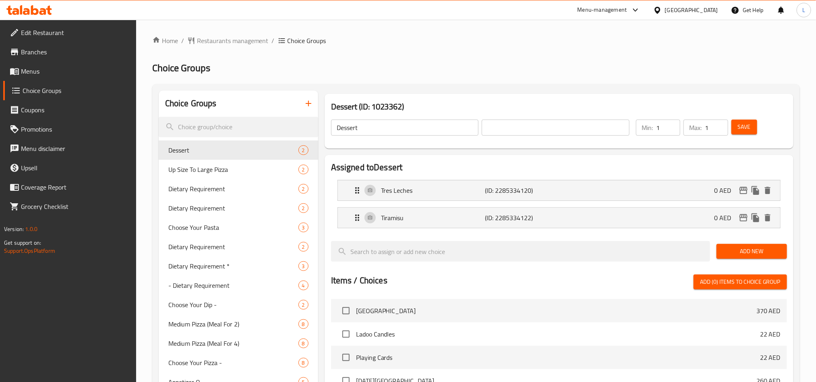
click at [192, 198] on div at bounding box center [408, 191] width 816 height 382
click at [39, 73] on span "Menus" at bounding box center [75, 71] width 109 height 10
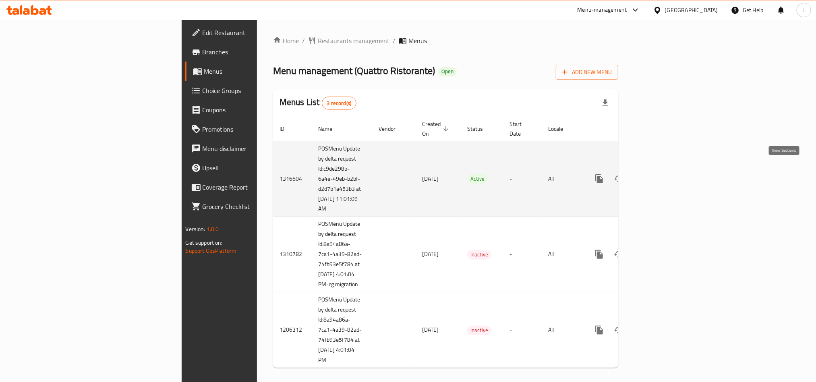
click at [667, 170] on link "enhanced table" at bounding box center [657, 178] width 19 height 19
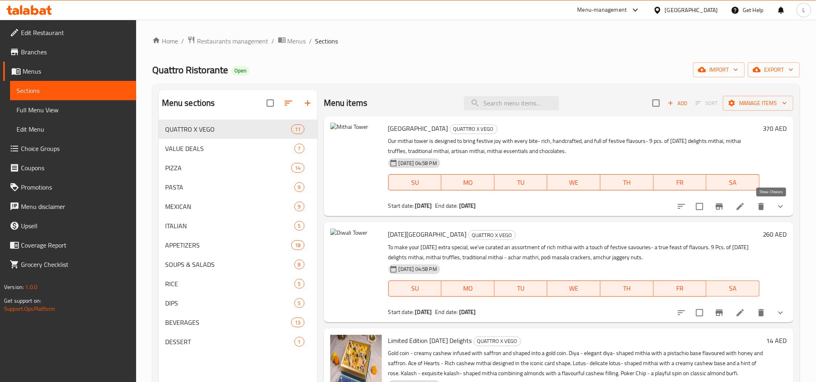
click at [776, 206] on icon "show more" at bounding box center [781, 207] width 10 height 10
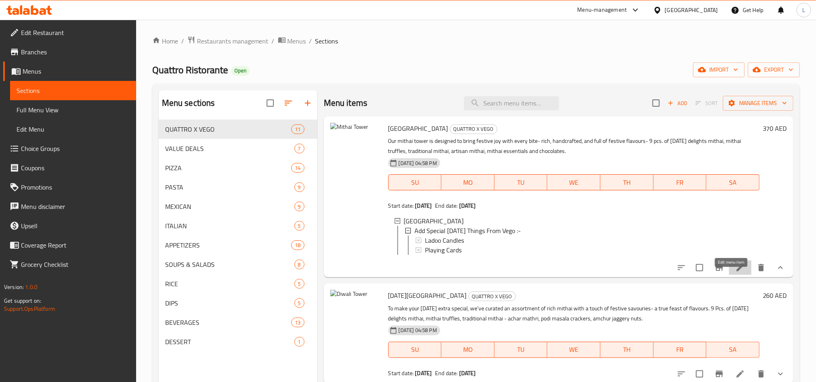
click at [736, 273] on icon at bounding box center [741, 268] width 10 height 10
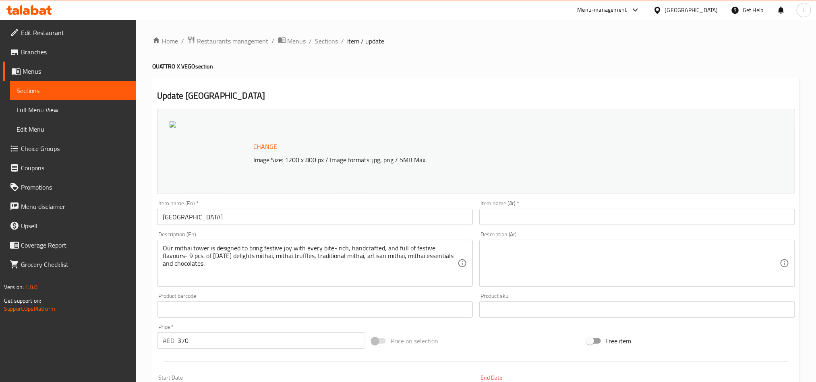
click at [333, 37] on span "Sections" at bounding box center [326, 41] width 23 height 10
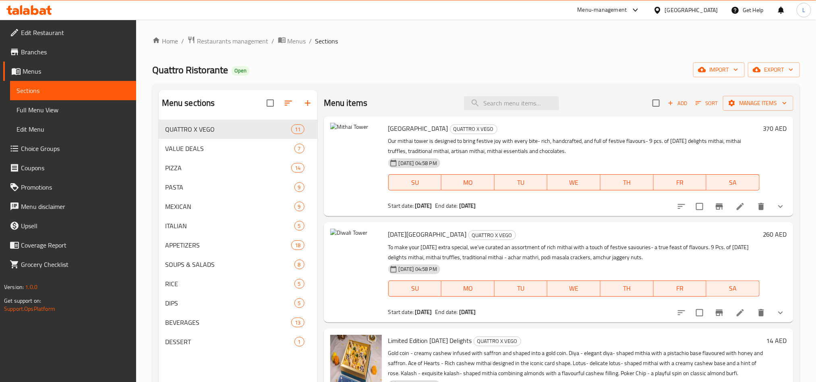
click at [187, 71] on span "Quattro Ristorante" at bounding box center [190, 70] width 76 height 18
copy span "Quattro Ristorante"
click at [238, 37] on span "Restaurants management" at bounding box center [233, 41] width 72 height 10
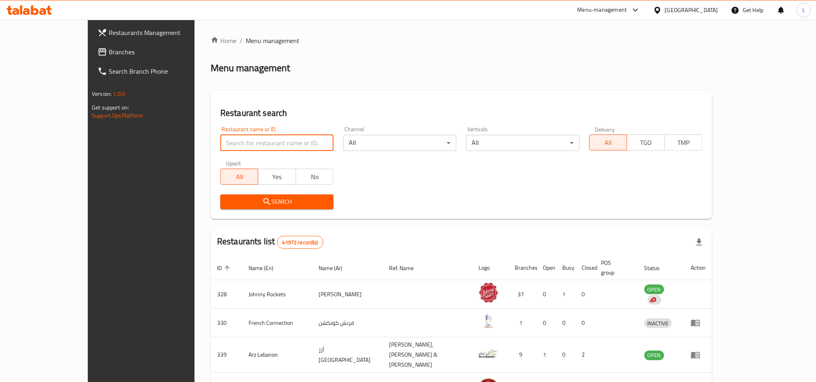
click at [220, 147] on input "search" at bounding box center [276, 143] width 113 height 16
paste input "707280"
type input "707280"
click at [227, 204] on span "Search" at bounding box center [277, 202] width 100 height 10
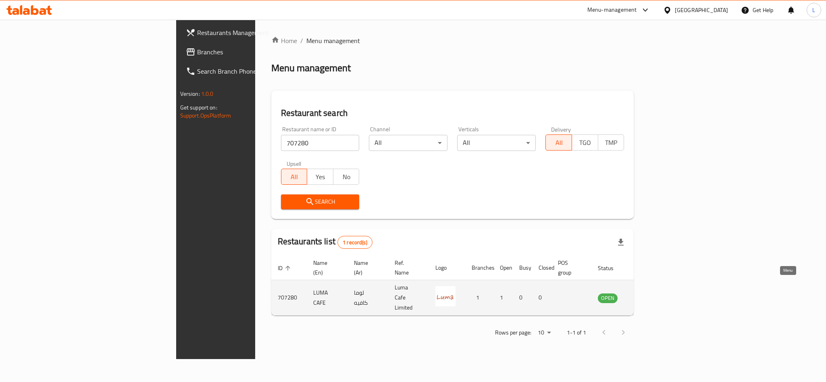
click at [649, 293] on icon "enhanced table" at bounding box center [645, 298] width 10 height 10
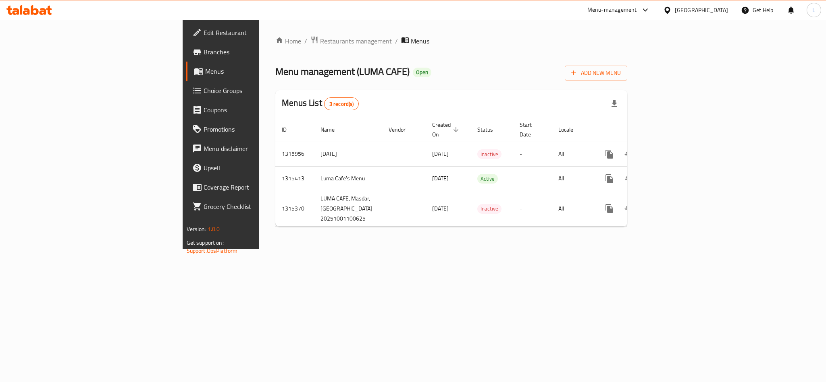
click at [320, 41] on span "Restaurants management" at bounding box center [356, 41] width 72 height 10
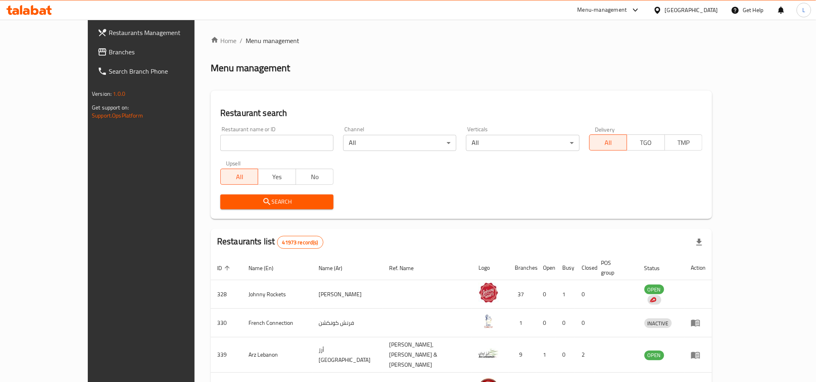
click at [220, 148] on input "search" at bounding box center [276, 143] width 113 height 16
paste input "686633"
type input "686633"
click at [227, 199] on span "Search" at bounding box center [277, 202] width 100 height 10
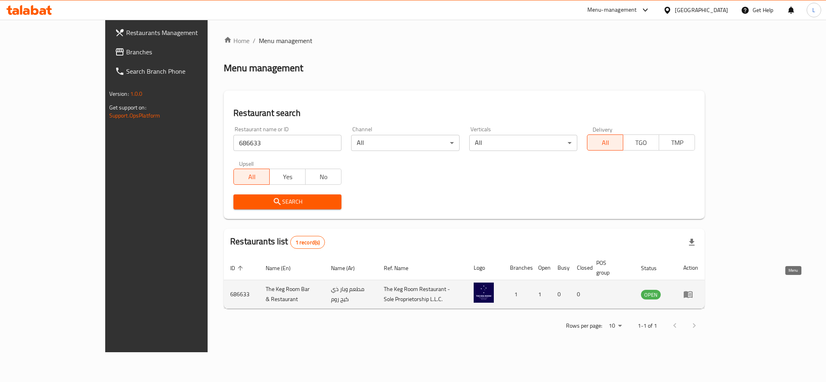
click at [692, 292] on icon "enhanced table" at bounding box center [687, 295] width 9 height 7
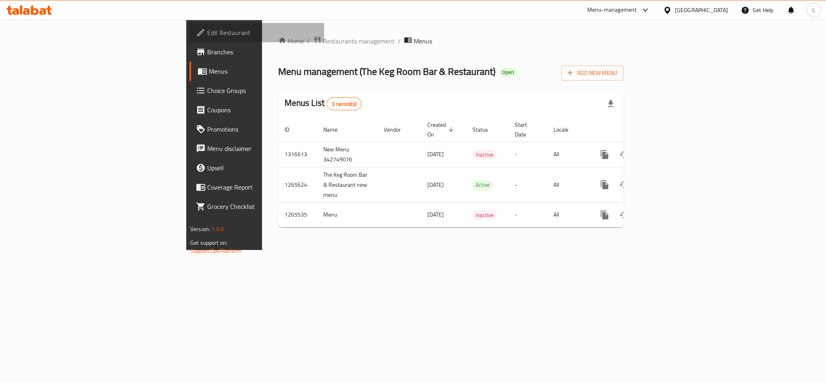
drag, startPoint x: 78, startPoint y: 34, endPoint x: 89, endPoint y: 34, distance: 10.9
click at [207, 34] on span "Edit Restaurant" at bounding box center [262, 33] width 110 height 10
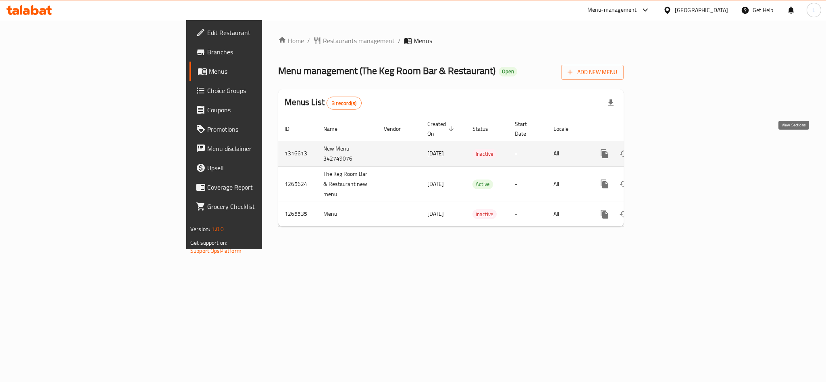
click at [667, 149] on icon "enhanced table" at bounding box center [663, 154] width 10 height 10
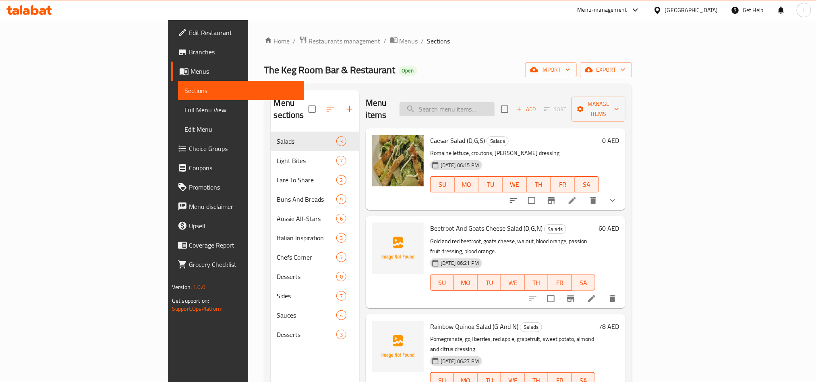
click at [495, 105] on input "search" at bounding box center [447, 109] width 95 height 14
paste input "Chicken Cheese Burger"
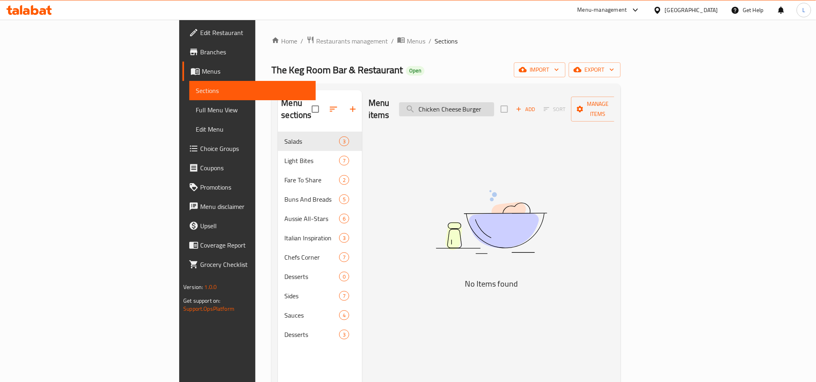
click at [494, 105] on input "Chicken Cheese Burger" at bounding box center [446, 109] width 95 height 14
paste input "Ribeye Steak"
drag, startPoint x: 535, startPoint y: 104, endPoint x: 343, endPoint y: 100, distance: 192.2
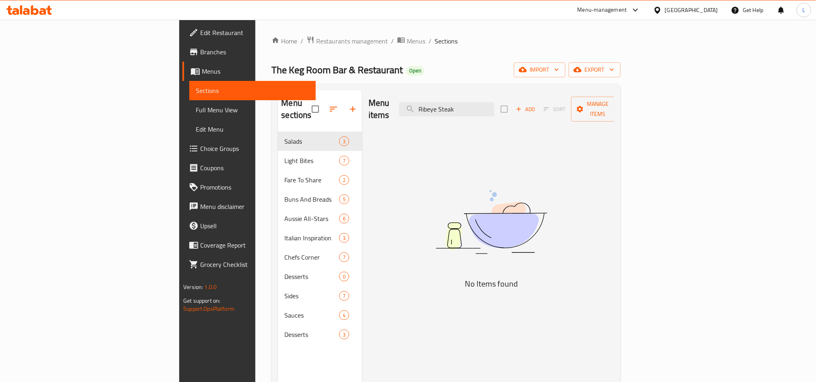
click at [369, 101] on div "Menu items Ribeye Steak Add Sort Manage items" at bounding box center [492, 109] width 246 height 38
paste input "Cheese Board"
drag, startPoint x: 534, startPoint y: 102, endPoint x: 284, endPoint y: 93, distance: 249.9
click at [285, 93] on div "Menu sections Salads 3 Light Bites 7 Fare To Share 2 Buns And Breads 5 Aussie A…" at bounding box center [446, 281] width 336 height 382
paste input "Pancakes"
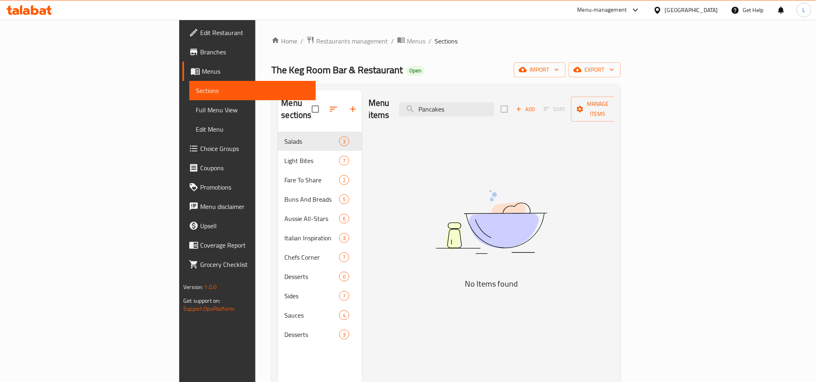
drag, startPoint x: 526, startPoint y: 103, endPoint x: 292, endPoint y: 106, distance: 234.1
click at [292, 106] on div "Menu sections Salads 3 Light Bites 7 Fare To Share 2 Buns And Breads 5 Aussie A…" at bounding box center [446, 281] width 336 height 382
paste input "Apple Crumble"
click at [531, 110] on div "Menu items Apple Crumble Add Sort Manage items" at bounding box center [492, 109] width 246 height 38
drag, startPoint x: 527, startPoint y: 107, endPoint x: 291, endPoint y: 96, distance: 236.0
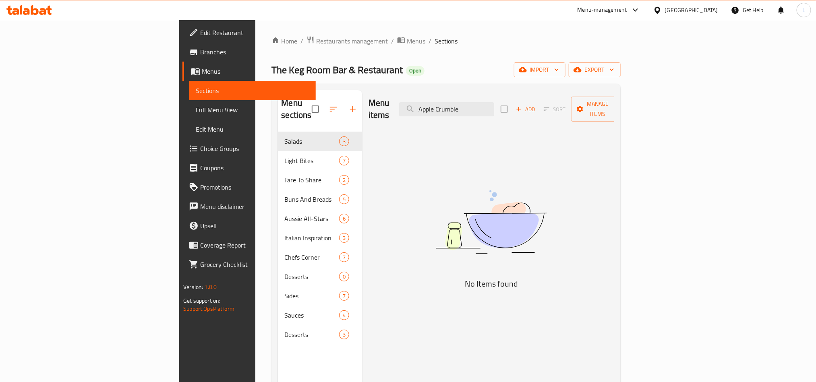
click at [294, 96] on div "Menu sections Salads 3 Light Bites 7 Fare To Share 2 Buns And Breads 5 Aussie A…" at bounding box center [446, 281] width 336 height 382
paste input "Turkish Egg"
drag, startPoint x: 538, startPoint y: 110, endPoint x: 322, endPoint y: 97, distance: 216.8
click at [362, 97] on div "Menu items Turkish Egg Add Sort Manage items No Items found" at bounding box center [488, 281] width 252 height 382
paste input "Acai Bowl"
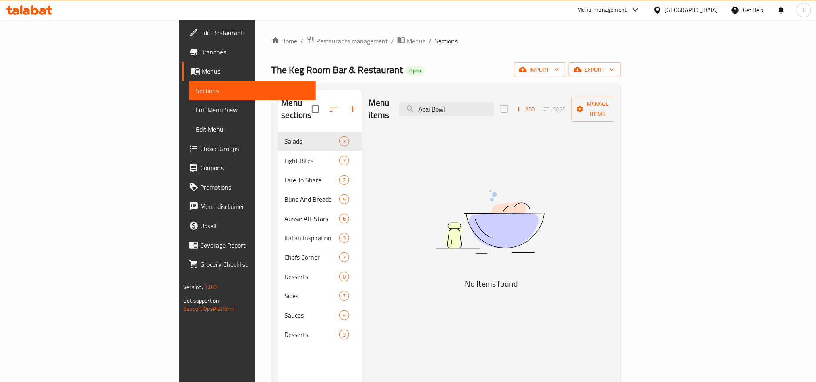
drag, startPoint x: 522, startPoint y: 100, endPoint x: 330, endPoint y: 97, distance: 192.2
click at [369, 98] on div "Menu items Acai Bowl Add Sort Manage items" at bounding box center [492, 109] width 246 height 38
paste input "Shakshouka"
drag, startPoint x: 547, startPoint y: 105, endPoint x: 292, endPoint y: 99, distance: 255.1
click at [292, 99] on div "Menu sections Salads 3 Light Bites 7 Fare To Share 2 Buns And Breads 5 Aussie A…" at bounding box center [446, 281] width 336 height 382
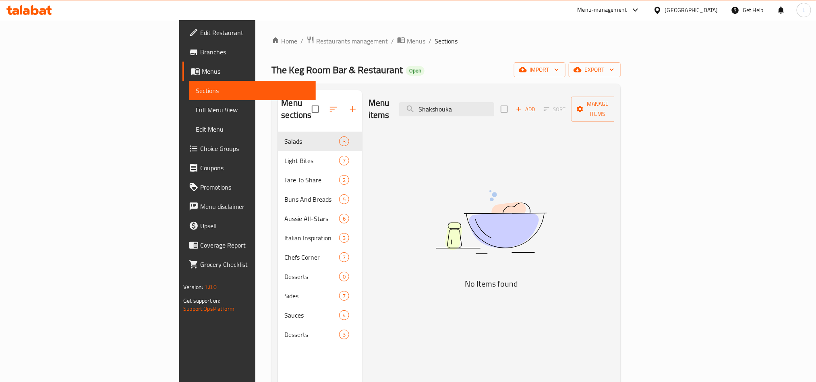
paste input "Breakfast Wrap"
click at [494, 108] on input "Breakfast Wrap" at bounding box center [446, 109] width 95 height 14
drag, startPoint x: 450, startPoint y: 104, endPoint x: 420, endPoint y: 104, distance: 29.8
click at [423, 104] on div "Menu items Wrap Add Sort Manage items" at bounding box center [492, 109] width 246 height 38
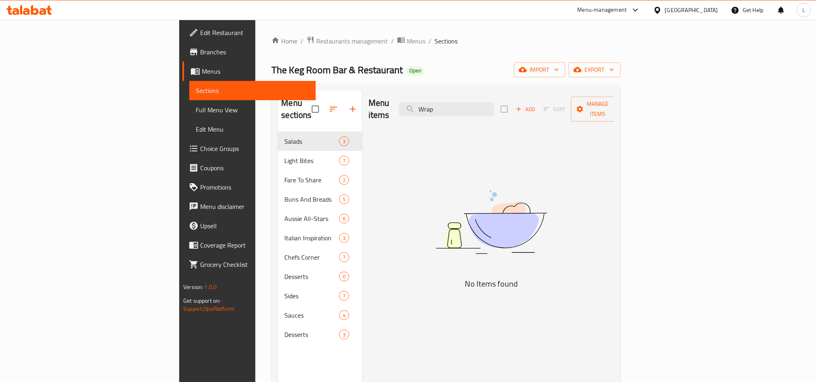
paste input "Egg"
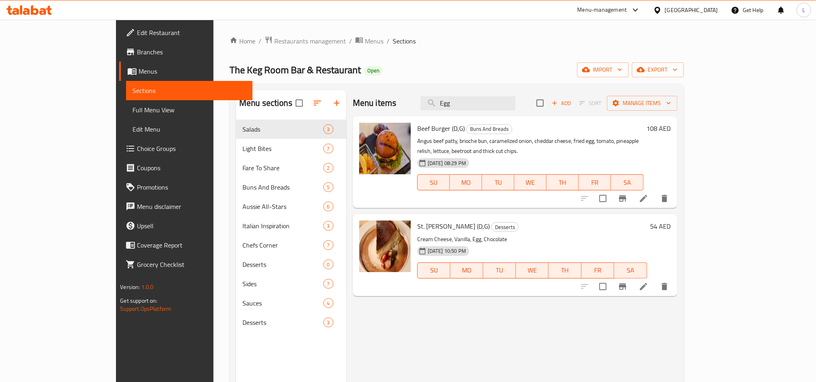
drag, startPoint x: 491, startPoint y: 106, endPoint x: 423, endPoint y: 106, distance: 67.7
click at [426, 106] on div "Menu items Egg Add Sort Manage items" at bounding box center [515, 103] width 325 height 26
paste input "French Toast"
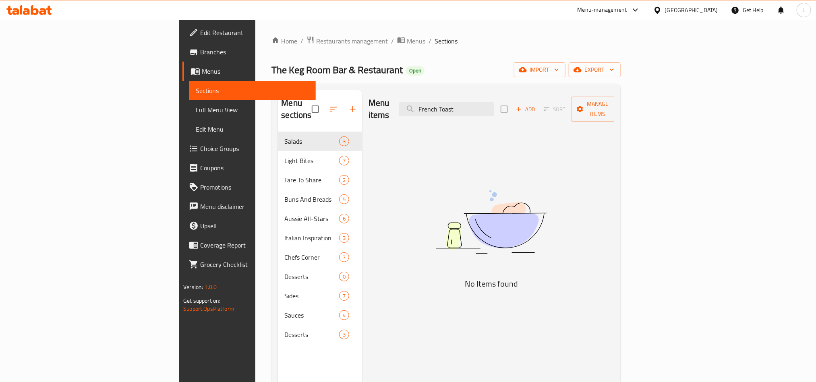
drag, startPoint x: 531, startPoint y: 110, endPoint x: 183, endPoint y: 102, distance: 348.6
click at [278, 103] on div "Menu sections Salads 3 Light Bites 7 Fare To Share 2 Buns And Breads 5 Aussie A…" at bounding box center [446, 281] width 336 height 382
paste input "Garlic Foccacia"
drag, startPoint x: 532, startPoint y: 105, endPoint x: 315, endPoint y: 92, distance: 216.7
click at [362, 92] on div "Menu items Garlic Foccacia Add Sort Manage items No Items found" at bounding box center [488, 281] width 252 height 382
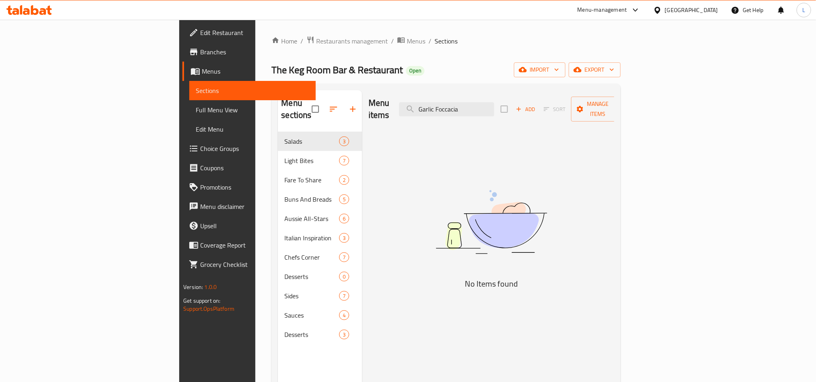
paste input "Full"
drag, startPoint x: 509, startPoint y: 100, endPoint x: 442, endPoint y: 108, distance: 66.9
click at [443, 108] on div "Menu items Full Add Sort Manage items" at bounding box center [492, 109] width 246 height 38
paste input "Omelette"
drag, startPoint x: 521, startPoint y: 104, endPoint x: 344, endPoint y: 97, distance: 177.8
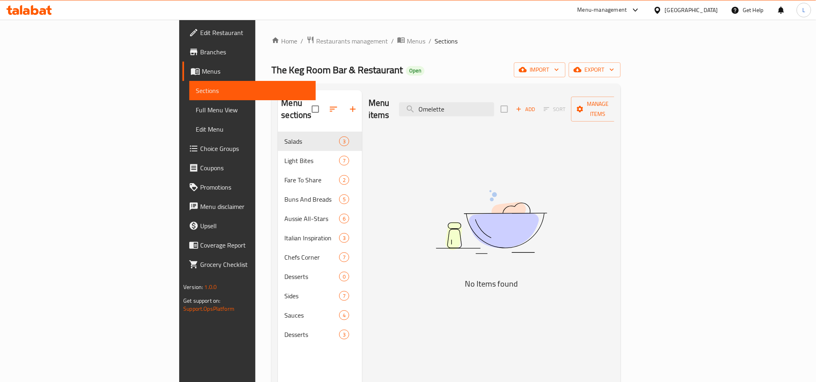
click at [369, 97] on div "Menu items Omelette Add Sort Manage items" at bounding box center [492, 109] width 246 height 38
paste input "Pizza"
drag, startPoint x: 529, startPoint y: 107, endPoint x: 332, endPoint y: 95, distance: 198.2
click at [369, 98] on div "Menu items Pizza Add Sort Manage items" at bounding box center [492, 109] width 246 height 38
paste input "Avo"
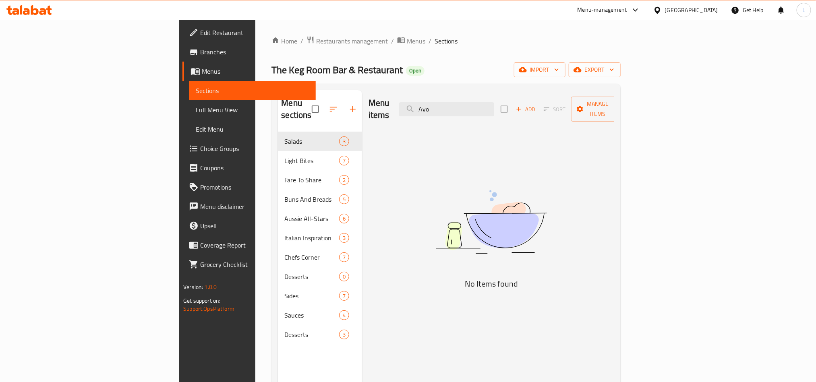
drag, startPoint x: 513, startPoint y: 97, endPoint x: 407, endPoint y: 100, distance: 106.0
click at [407, 100] on div "Menu items Avo Add Sort Manage items" at bounding box center [492, 109] width 246 height 38
paste input "Cerviche"
type input "Cerviche"
click at [316, 39] on span "Restaurants management" at bounding box center [352, 41] width 72 height 10
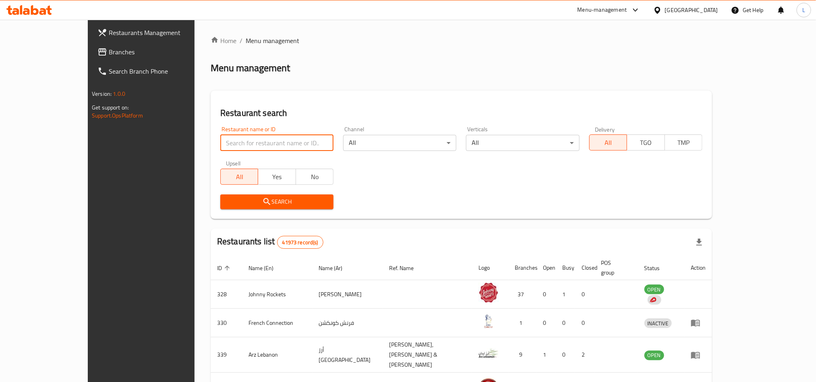
click at [242, 144] on input "search" at bounding box center [276, 143] width 113 height 16
click at [686, 10] on div "[GEOGRAPHIC_DATA]" at bounding box center [691, 10] width 53 height 9
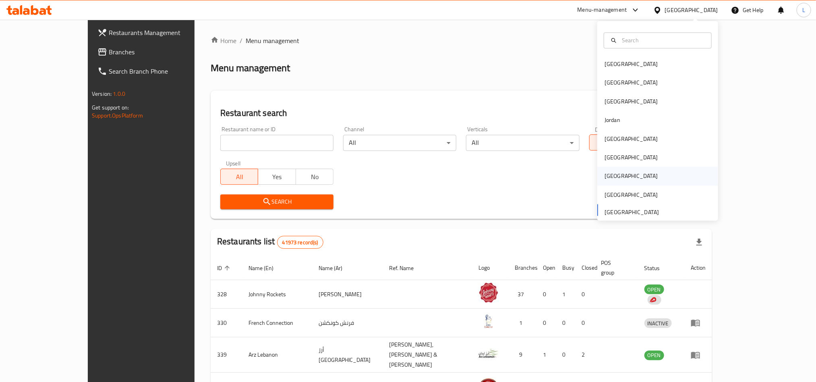
click at [606, 180] on div "[GEOGRAPHIC_DATA]" at bounding box center [631, 176] width 53 height 9
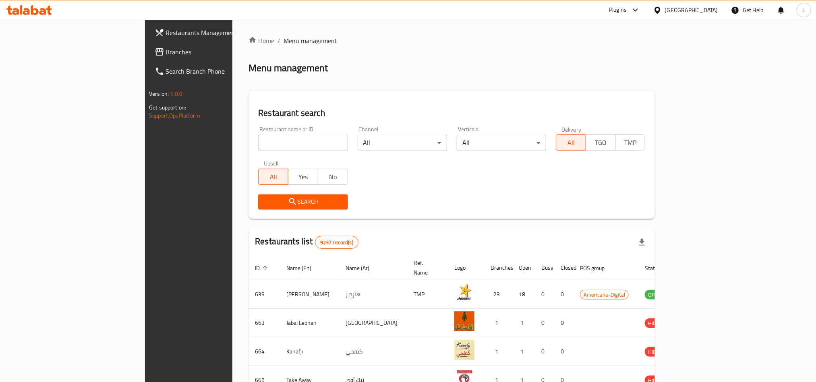
click at [258, 143] on input "search" at bounding box center [302, 143] width 89 height 16
paste input "675153"
type input "675153"
click at [258, 195] on button "Search" at bounding box center [302, 202] width 89 height 15
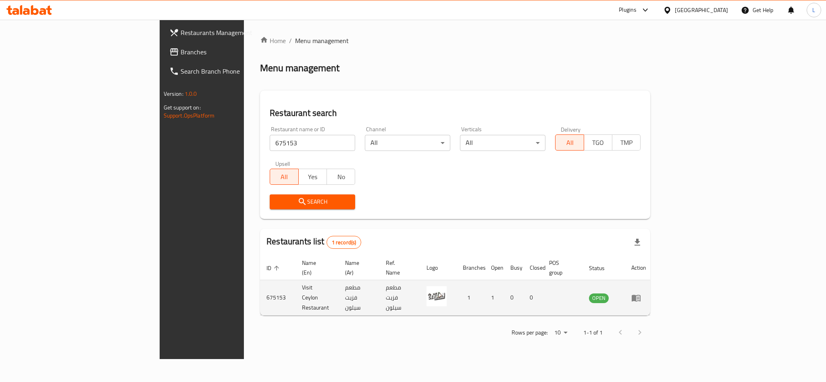
click at [652, 290] on td "enhanced table" at bounding box center [639, 297] width 28 height 35
click at [641, 293] on icon "enhanced table" at bounding box center [636, 298] width 10 height 10
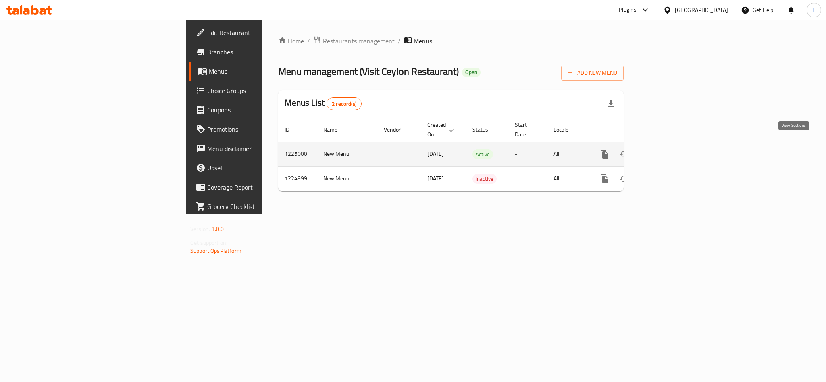
click at [667, 149] on icon "enhanced table" at bounding box center [663, 154] width 10 height 10
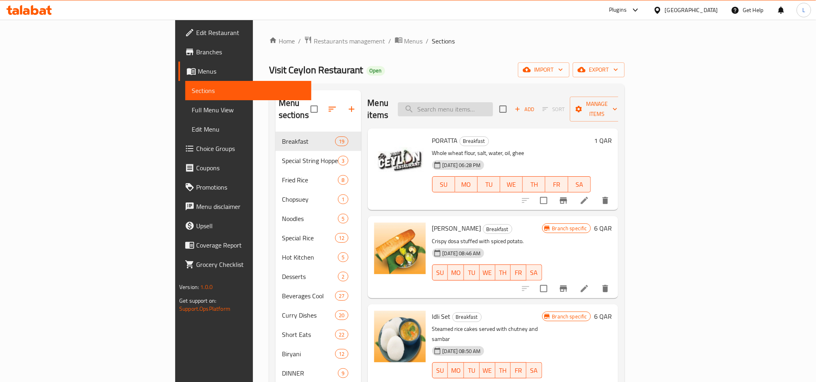
click at [493, 108] on input "search" at bounding box center [445, 109] width 95 height 14
paste input "Beef Noodles"
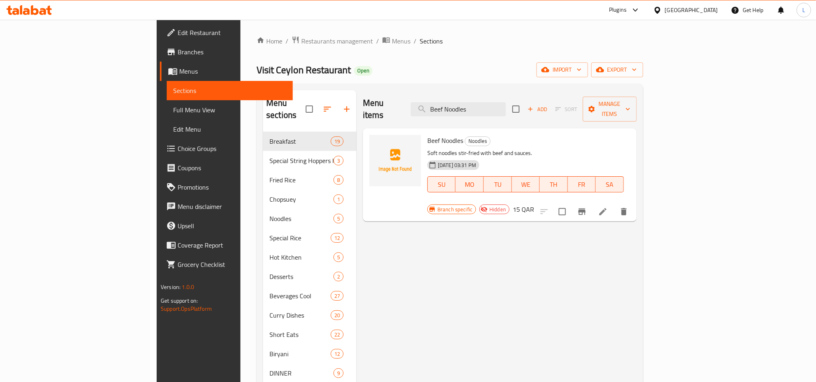
drag, startPoint x: 474, startPoint y: 103, endPoint x: 370, endPoint y: 108, distance: 104.5
click at [371, 107] on div "Menu items Beef Noodles Add Sort Manage items" at bounding box center [500, 109] width 274 height 38
paste input "Chicken Noodles"
drag, startPoint x: 535, startPoint y: 103, endPoint x: 239, endPoint y: 108, distance: 296.2
click at [263, 108] on div "Menu sections Breakfast 19 Special String Hoppers Koththu 3 Fried Rice 8 Chopsu…" at bounding box center [450, 281] width 374 height 382
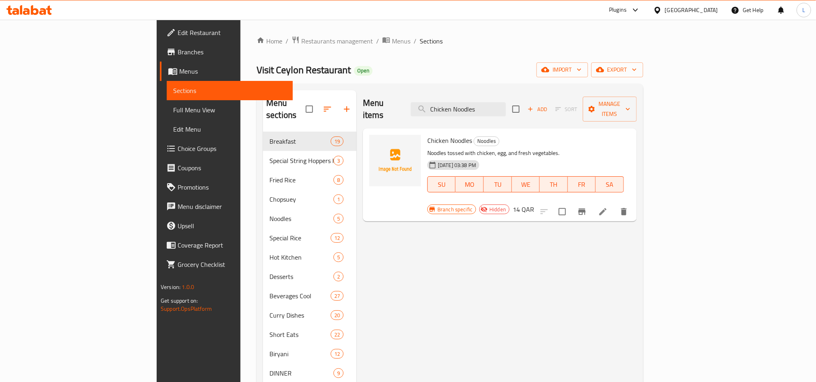
paste input "[PERSON_NAME]"
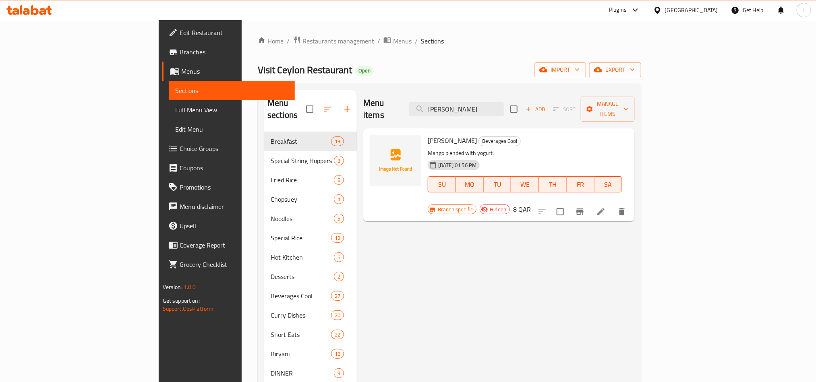
drag, startPoint x: 531, startPoint y: 104, endPoint x: 278, endPoint y: 83, distance: 253.2
click at [278, 83] on div "Home / Restaurants management / Menus / Sections Visit Ceylon Restaurant Open i…" at bounding box center [450, 257] width 384 height 443
paste input "Ginger Beer"
drag, startPoint x: 523, startPoint y: 100, endPoint x: 370, endPoint y: 105, distance: 152.4
click at [370, 105] on div "Menu items Ginger Beer Add Sort Manage items" at bounding box center [499, 109] width 272 height 38
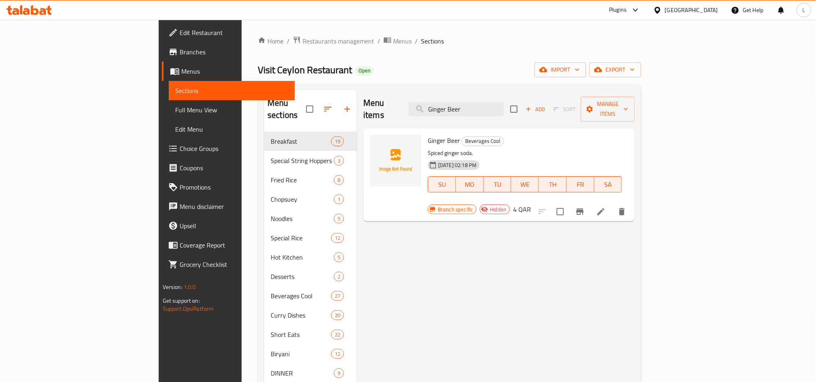
paste input "Mountain Dew Family Pack"
click at [504, 103] on input "Mountain Dew Family Pack" at bounding box center [456, 109] width 95 height 14
paste input "Pepsi"
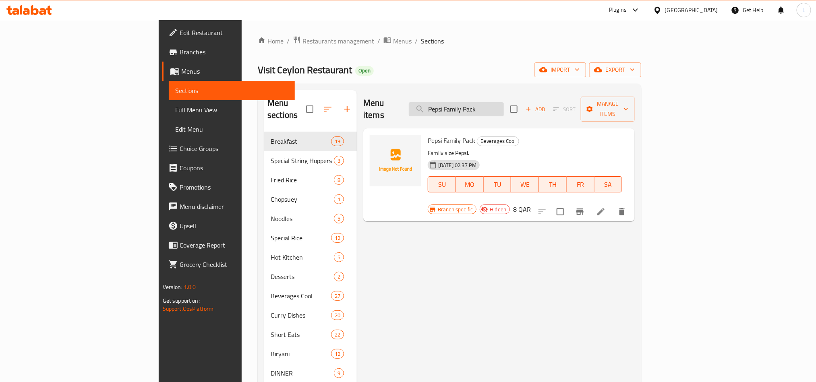
click at [501, 110] on input "Pepsi Family Pack" at bounding box center [456, 109] width 95 height 14
paste input "Dolphin Koththu Chicken"
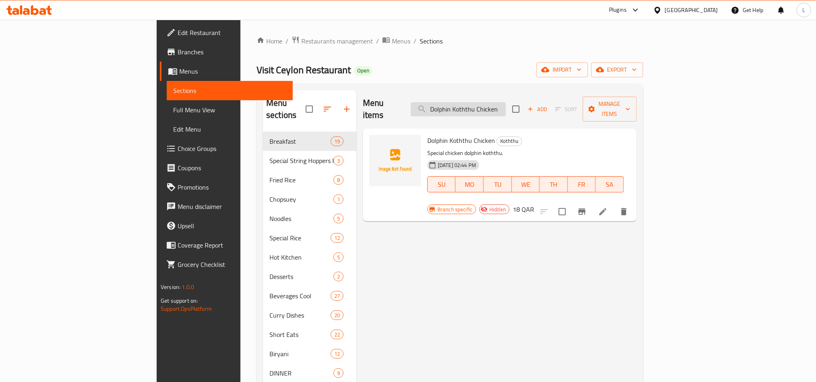
click at [497, 104] on input "Dolphin Koththu Chicken" at bounding box center [458, 109] width 95 height 14
click at [506, 104] on input "Dolphin Koththu Chicken" at bounding box center [458, 109] width 95 height 14
paste input "Brain Devilled"
click at [506, 104] on input "Dolphin Brain Devilled Chicken" at bounding box center [458, 109] width 95 height 14
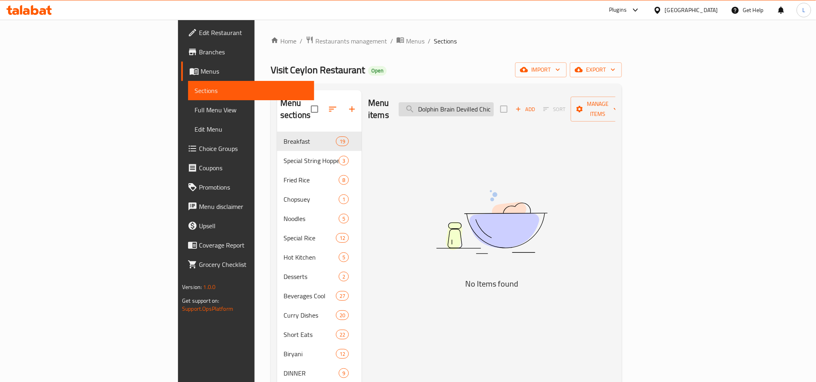
click at [494, 104] on input "Dolphin Brain Devilled Chicken" at bounding box center [446, 109] width 95 height 14
paste input "Brain Devilled"
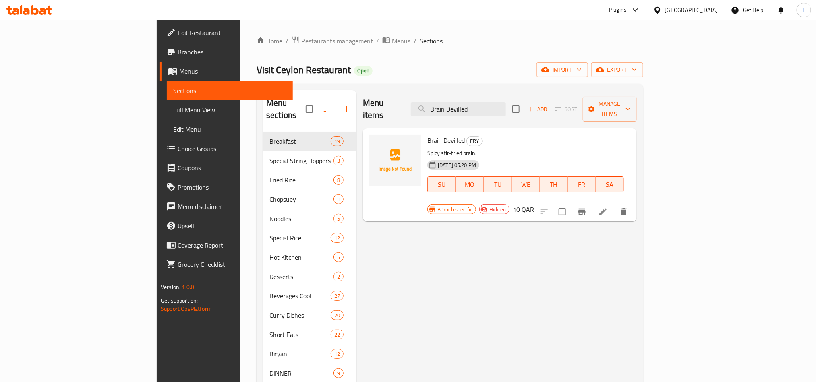
type input "Brain Devilled"
click at [173, 114] on span "Full Menu View" at bounding box center [229, 110] width 113 height 10
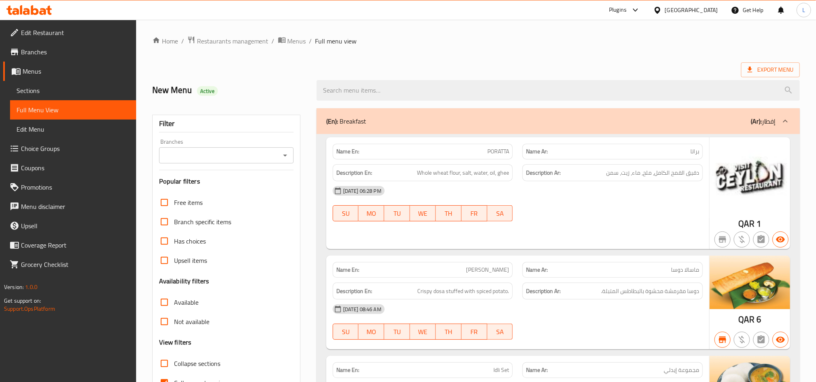
click at [46, 52] on span "Branches" at bounding box center [75, 52] width 109 height 10
